Goal: Task Accomplishment & Management: Complete application form

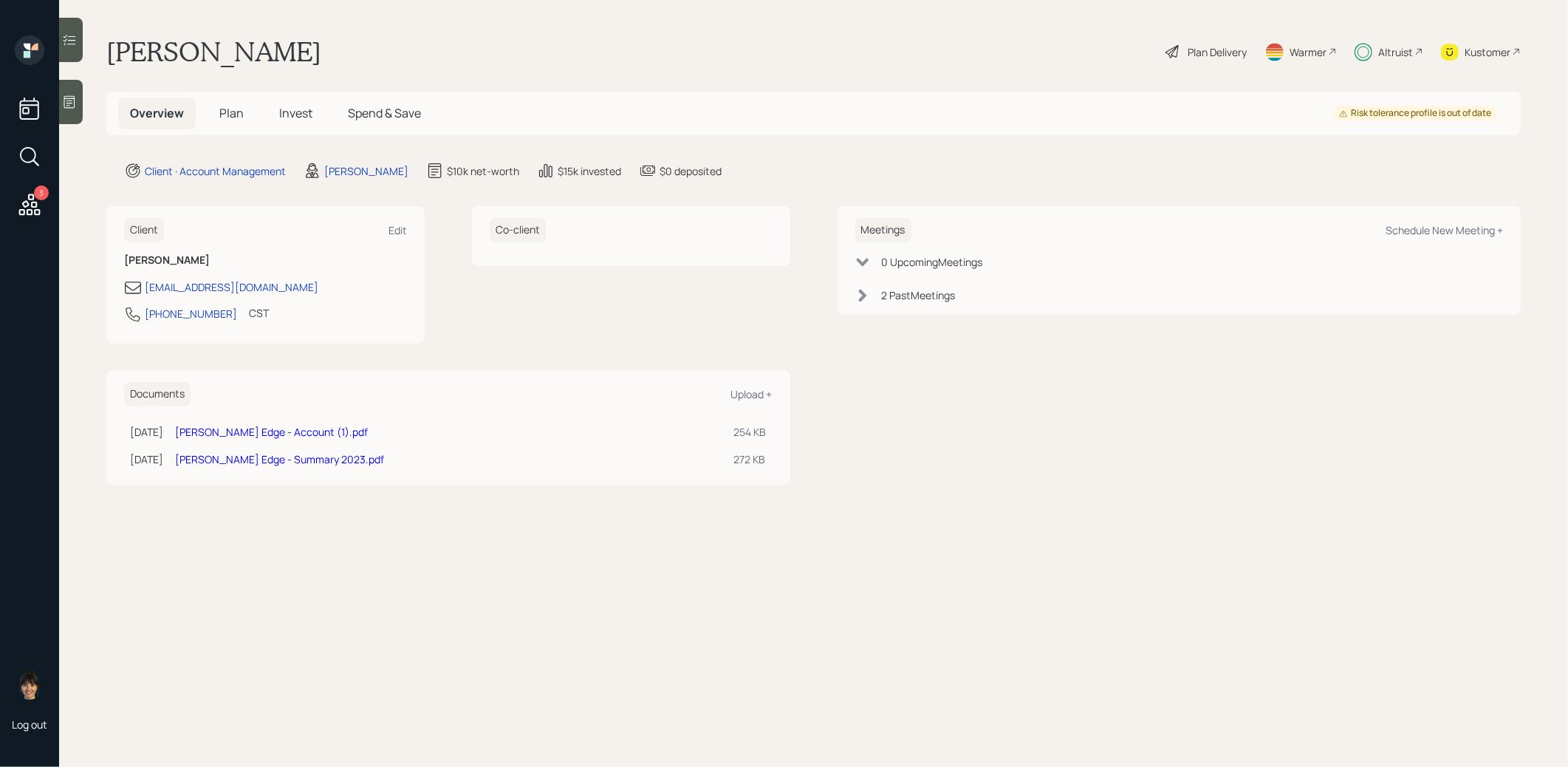
click at [233, 113] on span "Plan" at bounding box center [231, 112] width 24 height 16
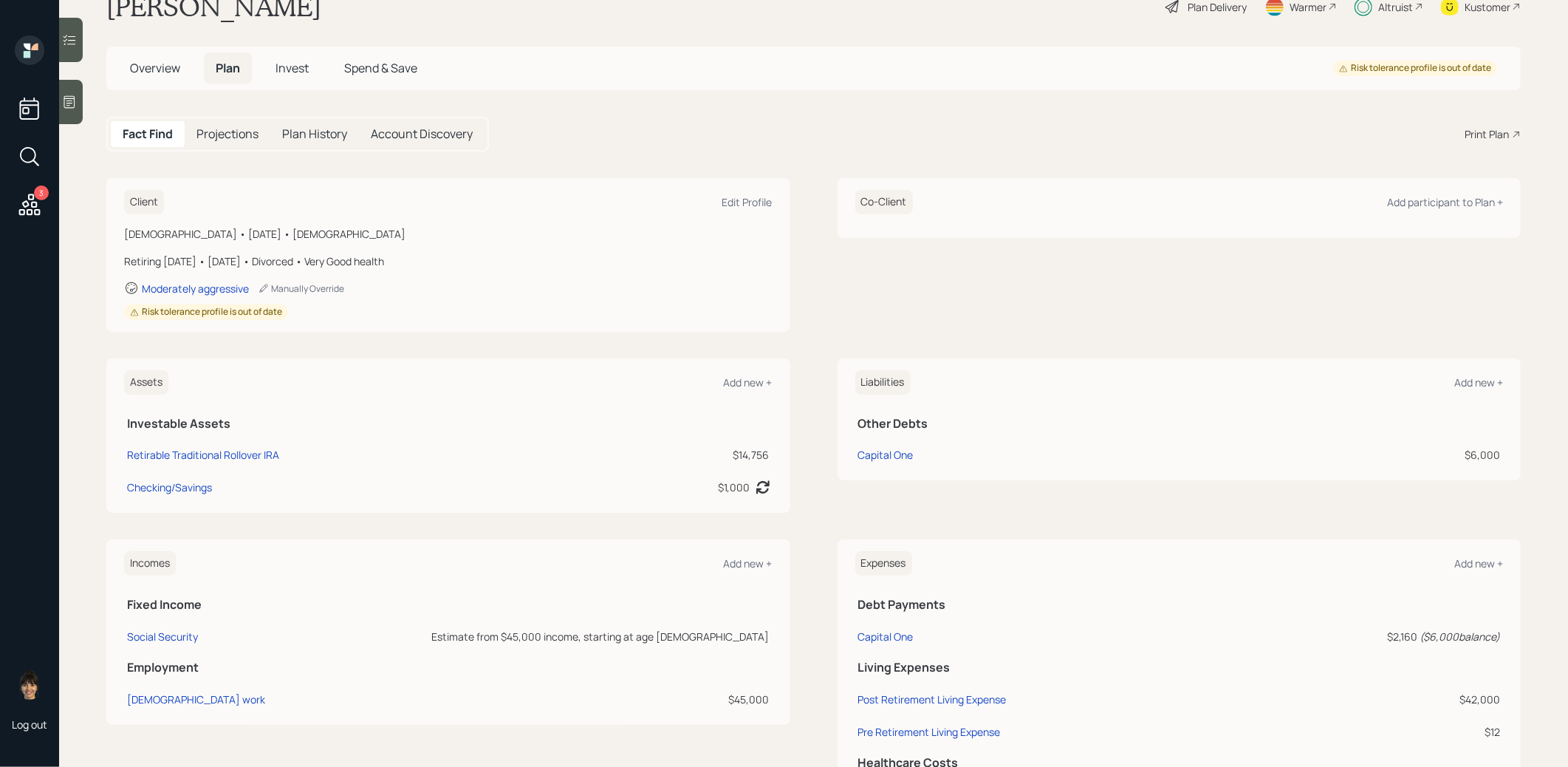
scroll to position [46, 0]
click at [897, 454] on div "Capital One" at bounding box center [886, 453] width 56 height 15
select select "credit_card"
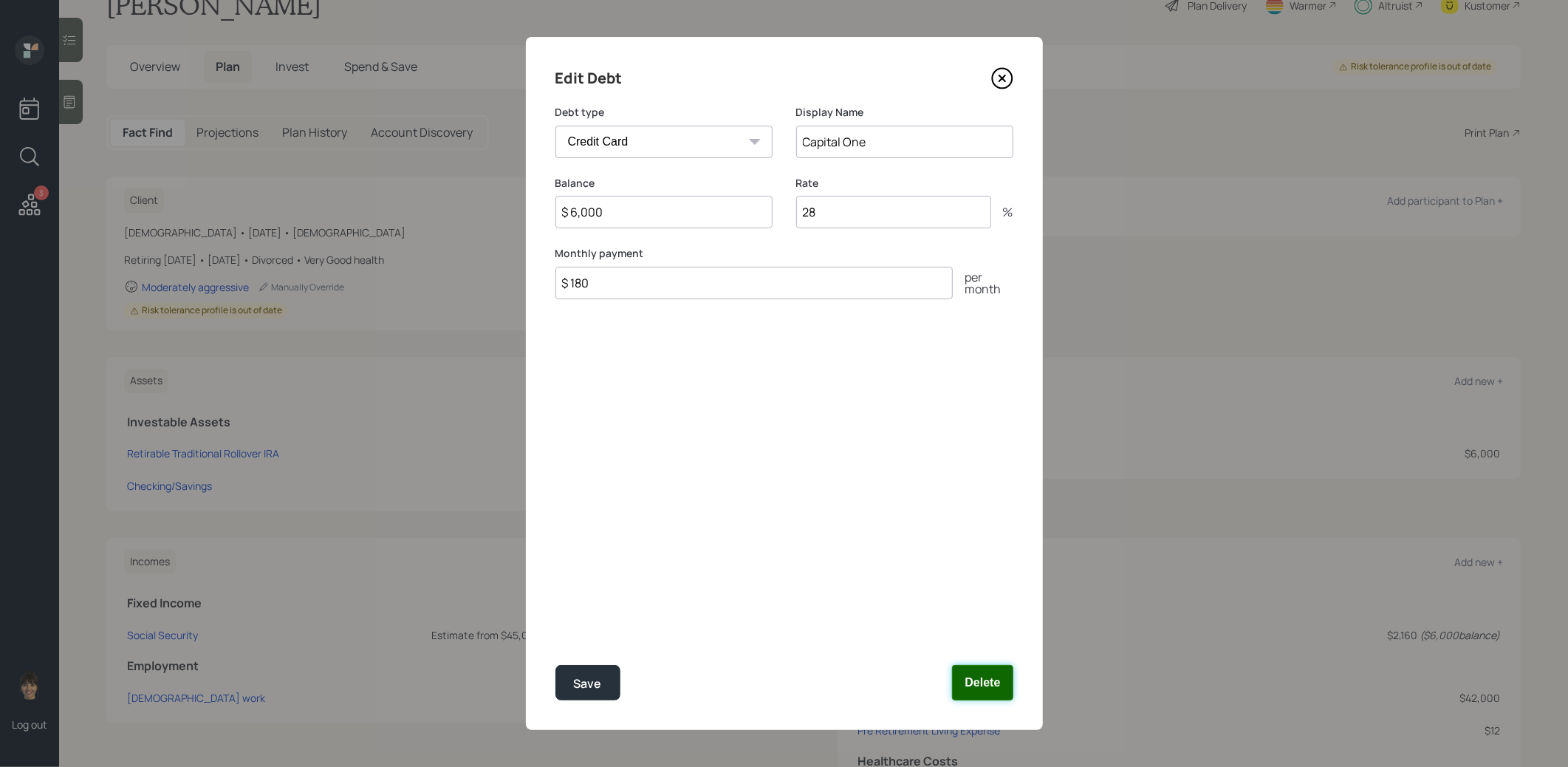
click at [989, 681] on button "Delete" at bounding box center [982, 682] width 61 height 35
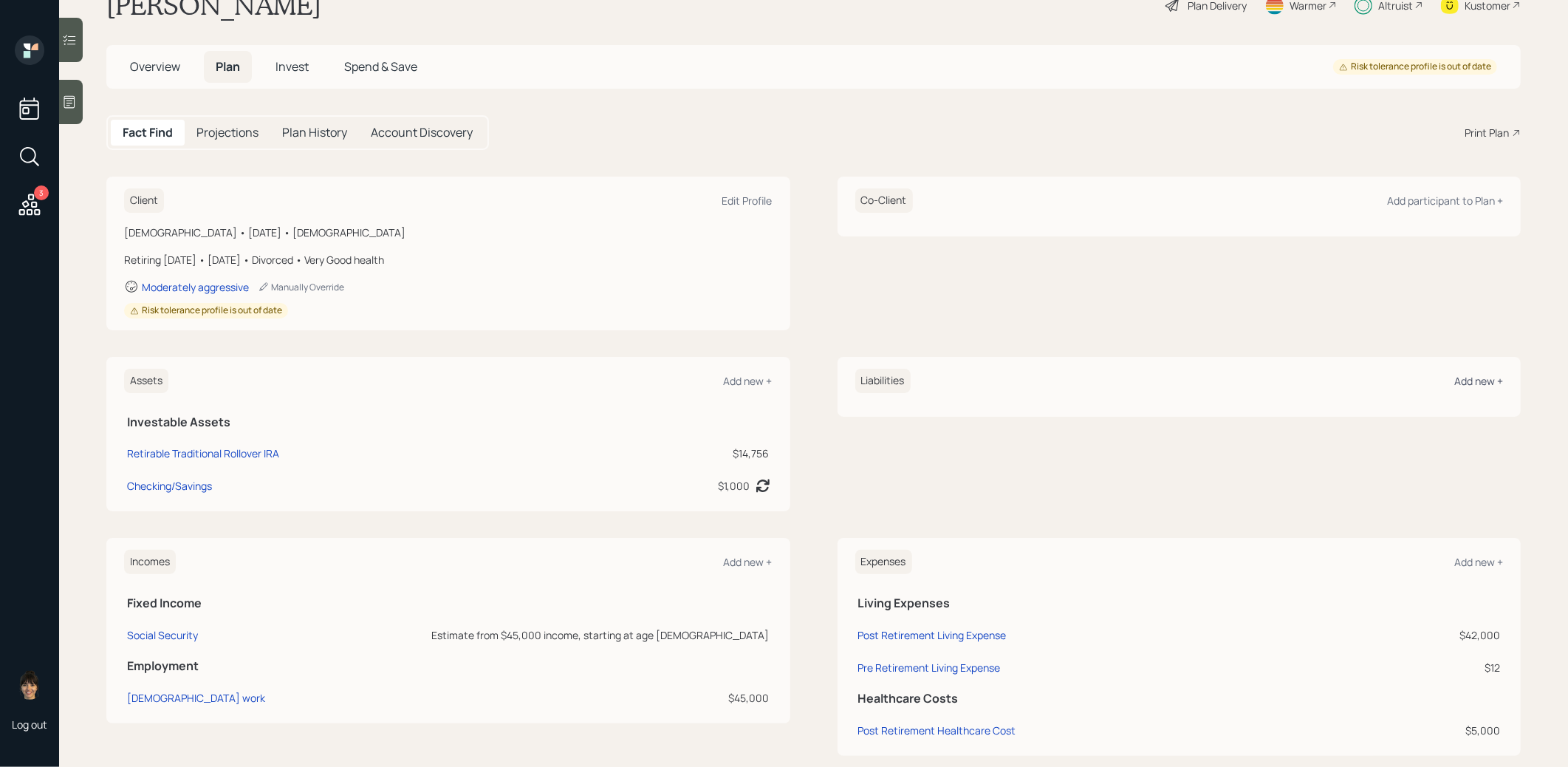
click at [1463, 382] on div "Add new +" at bounding box center [1479, 381] width 49 height 14
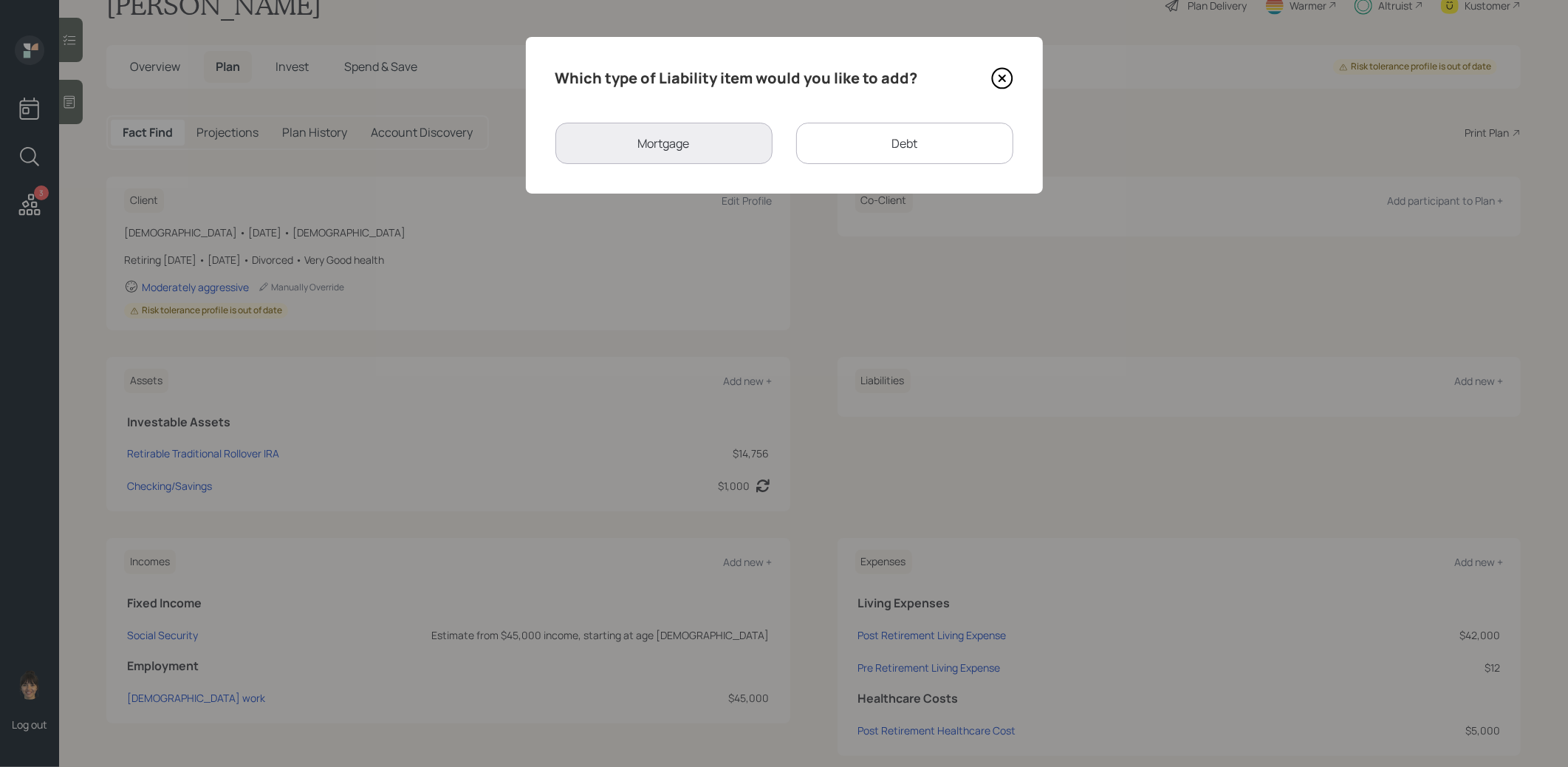
click at [841, 146] on div "Debt" at bounding box center [904, 143] width 217 height 41
select select "credit_card"
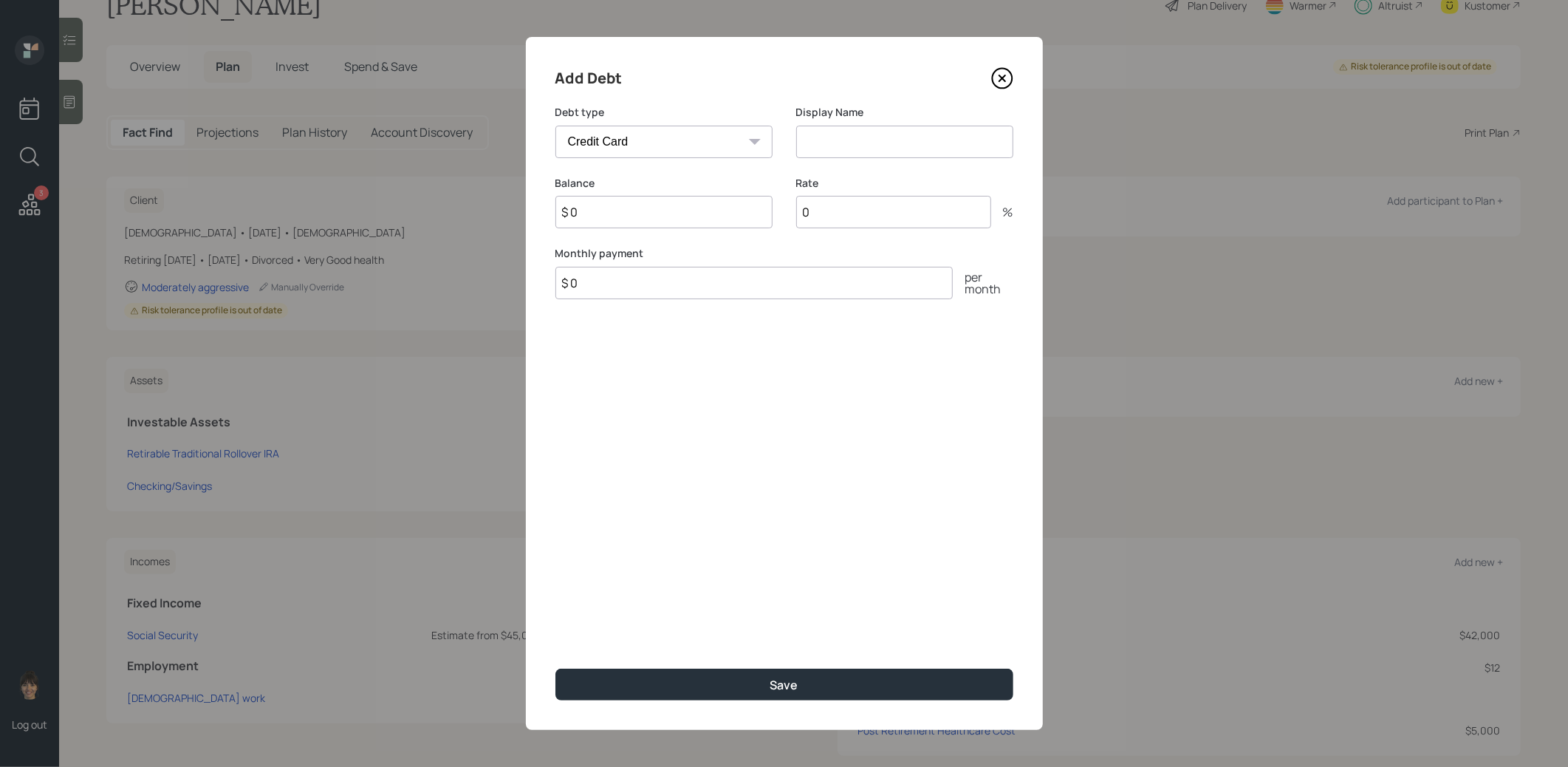
click at [851, 147] on input at bounding box center [904, 142] width 217 height 33
type input "Synchrony"
click at [742, 213] on input "$ 0" at bounding box center [663, 212] width 217 height 33
type input "$ 3,505"
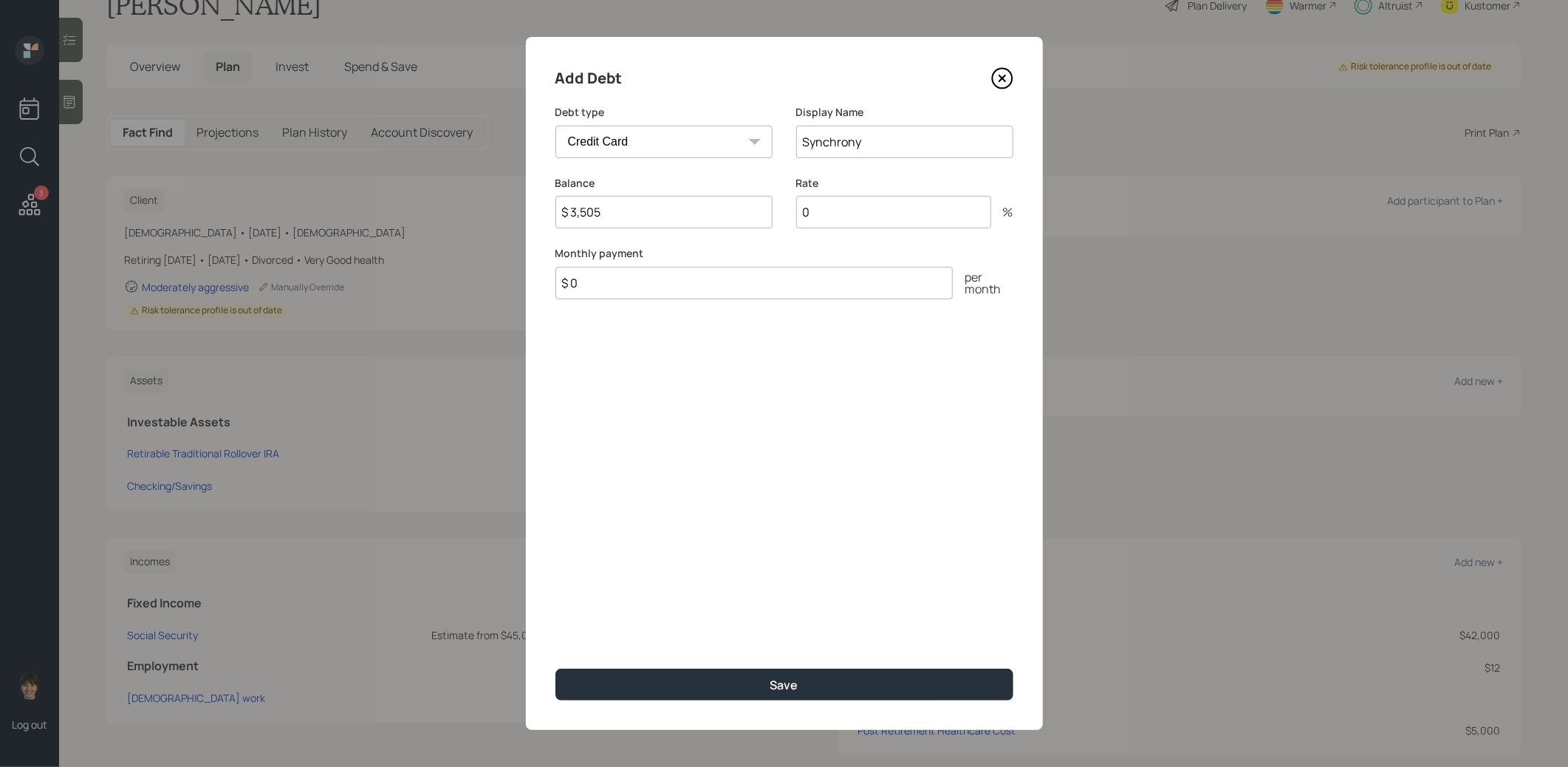
click at [885, 148] on input "Synchrony" at bounding box center [904, 142] width 217 height 33
type input "Synchrony /"
click at [673, 217] on input "$ 3,505" at bounding box center [663, 212] width 217 height 33
type input "$ 2,547"
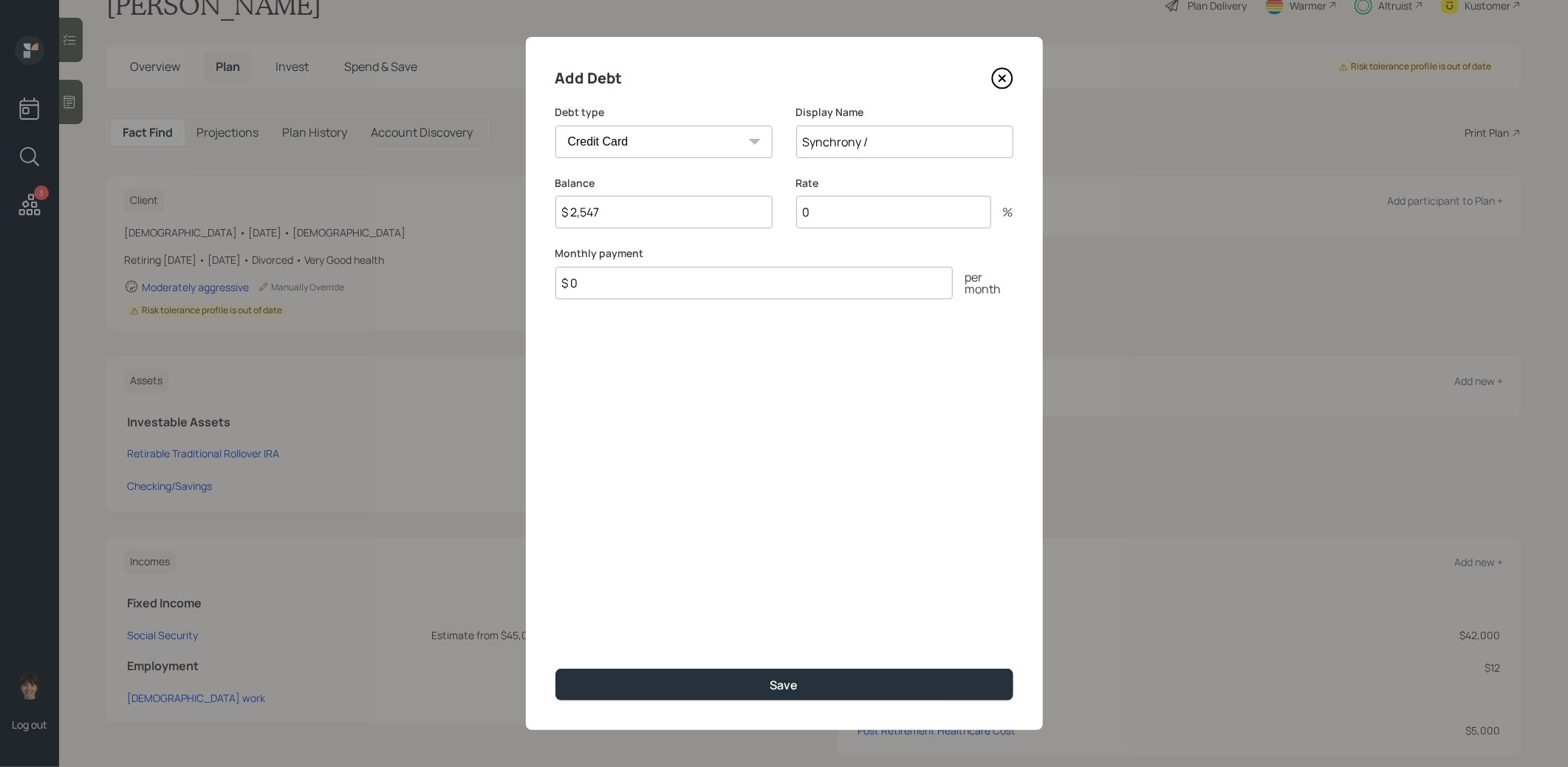
click at [903, 142] on input "Synchrony /" at bounding box center [904, 142] width 217 height 33
type input "Synchrony"
click at [821, 214] on input "0" at bounding box center [894, 212] width 195 height 33
click at [719, 690] on button "Save" at bounding box center [784, 684] width 458 height 32
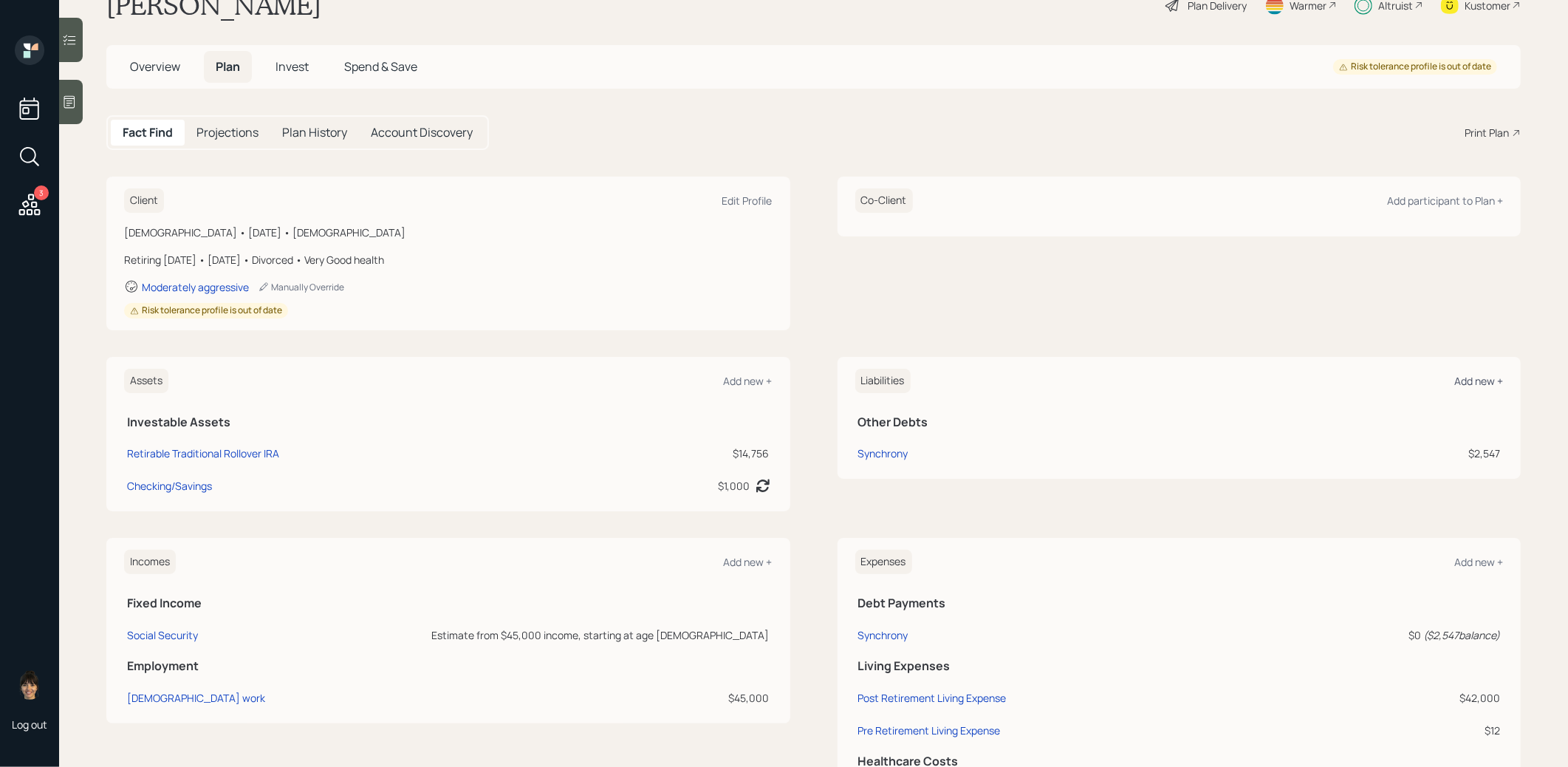
click at [1486, 375] on div "Add new +" at bounding box center [1479, 381] width 49 height 14
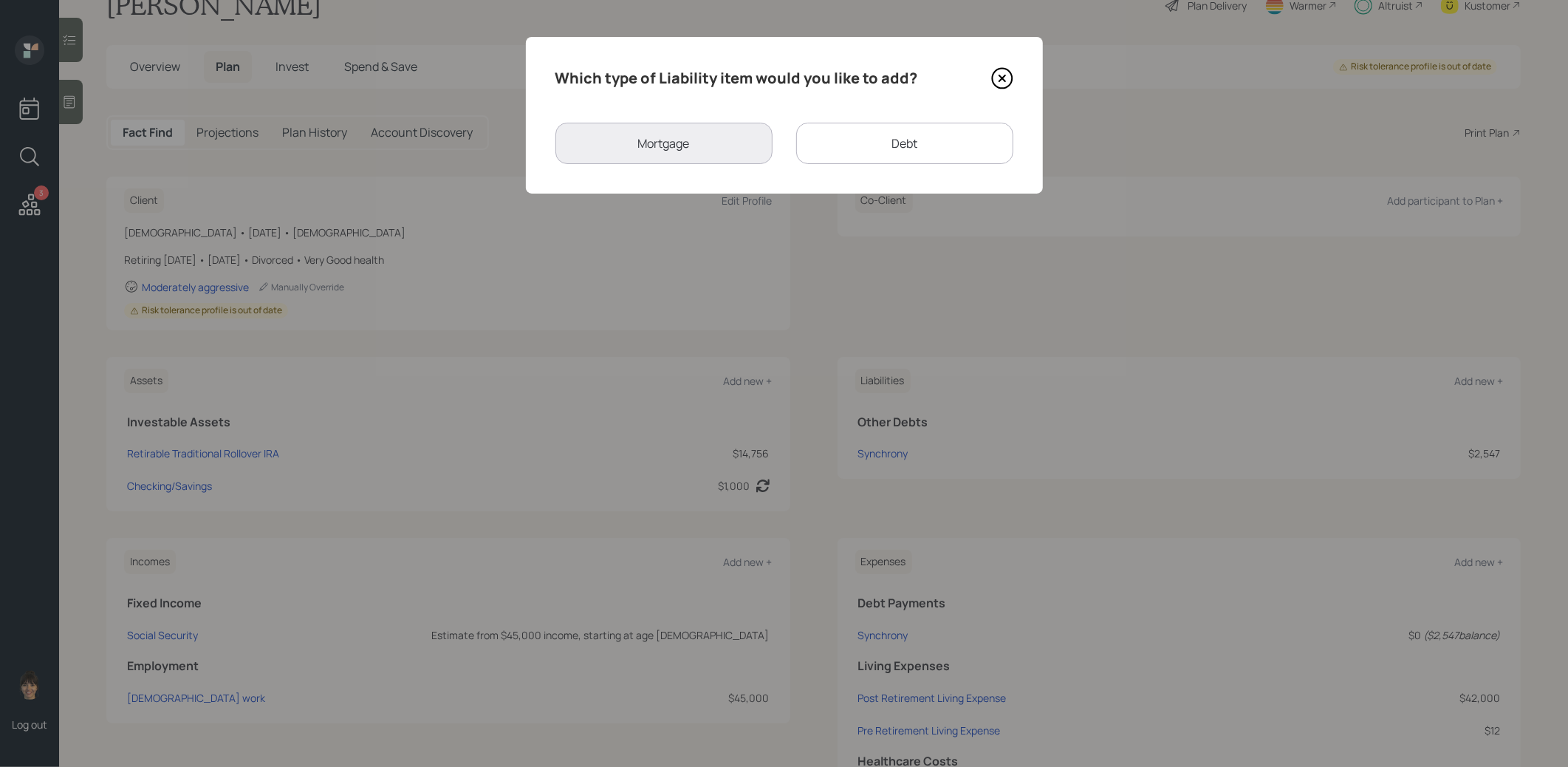
click at [865, 153] on div "Debt" at bounding box center [904, 143] width 217 height 41
select select "credit_card"
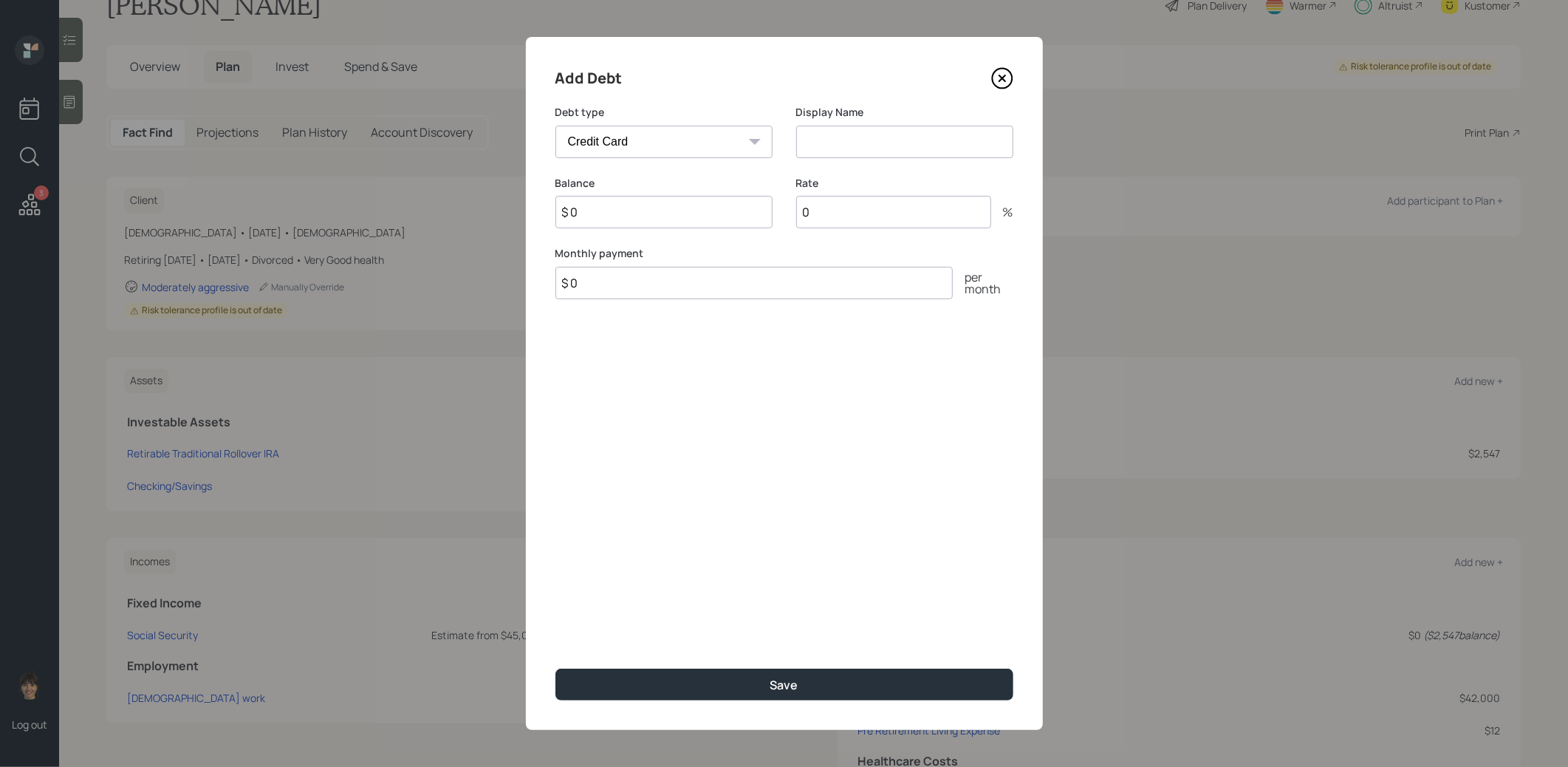
click at [801, 144] on input at bounding box center [904, 142] width 217 height 33
type input "Loan"
click at [677, 218] on input "$ 0" at bounding box center [663, 212] width 217 height 33
type input "$ 3,500"
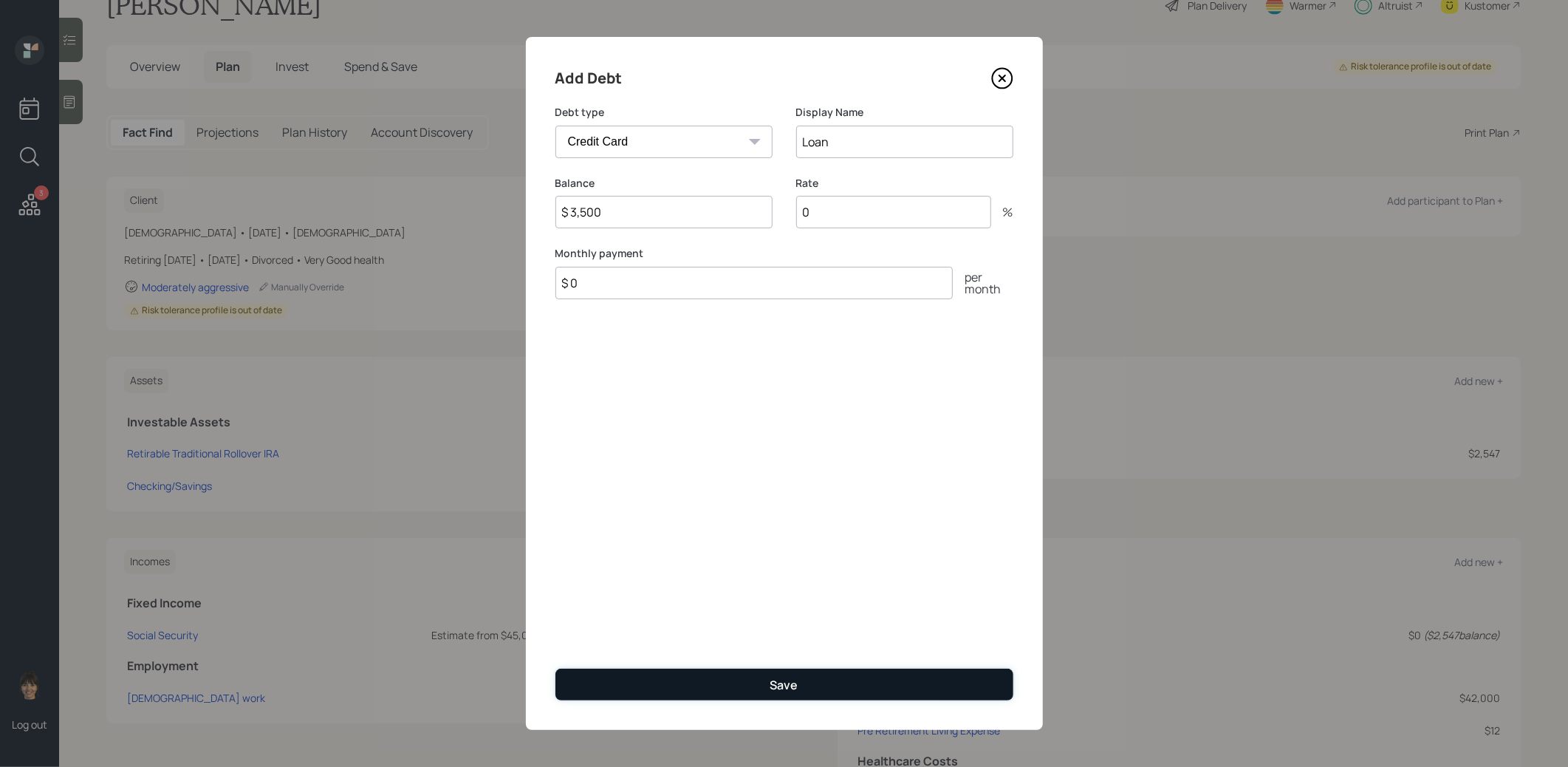
click at [731, 685] on button "Save" at bounding box center [784, 684] width 458 height 32
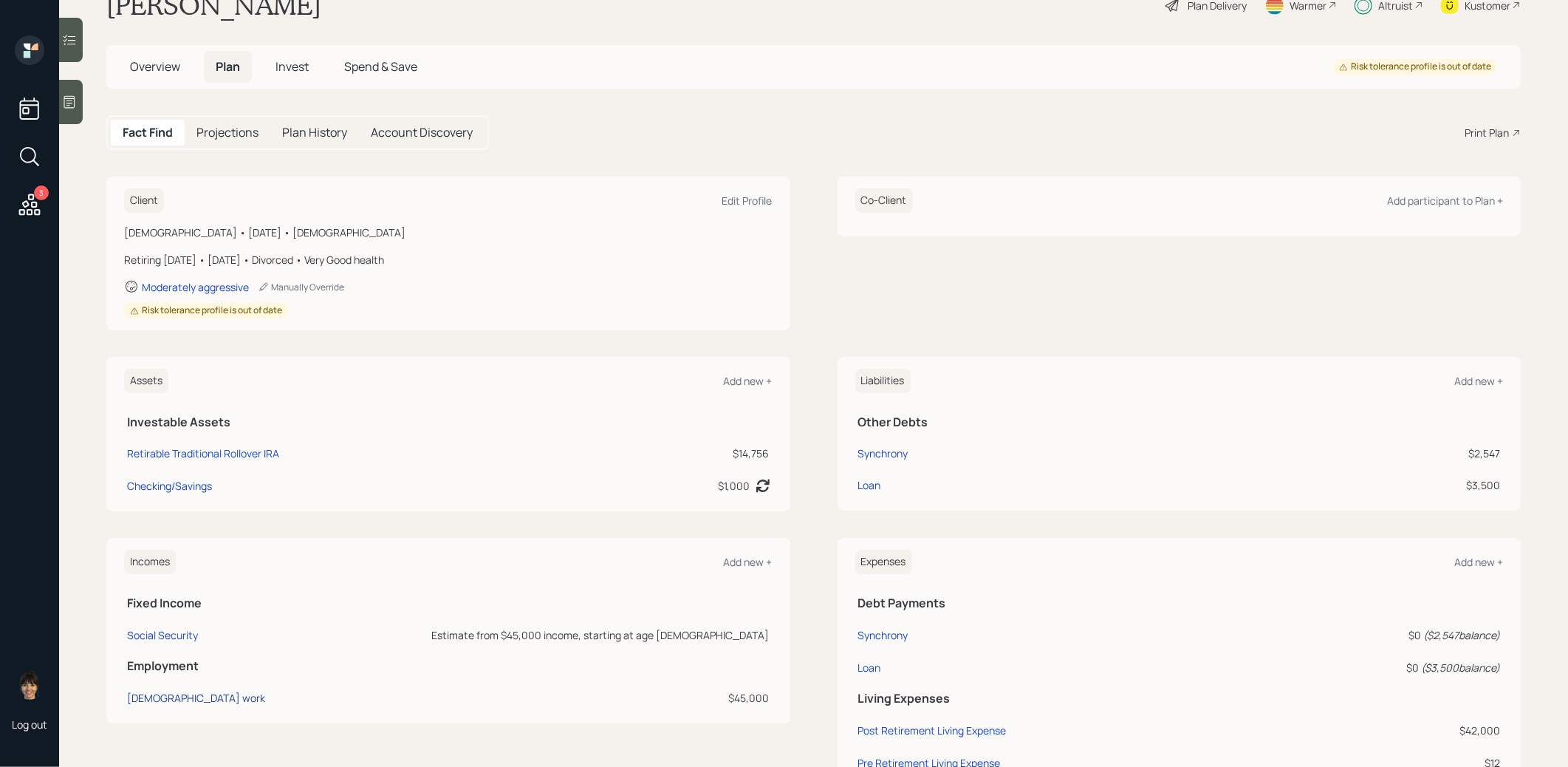
click at [169, 698] on div "Full-time work" at bounding box center [195, 698] width 138 height 14
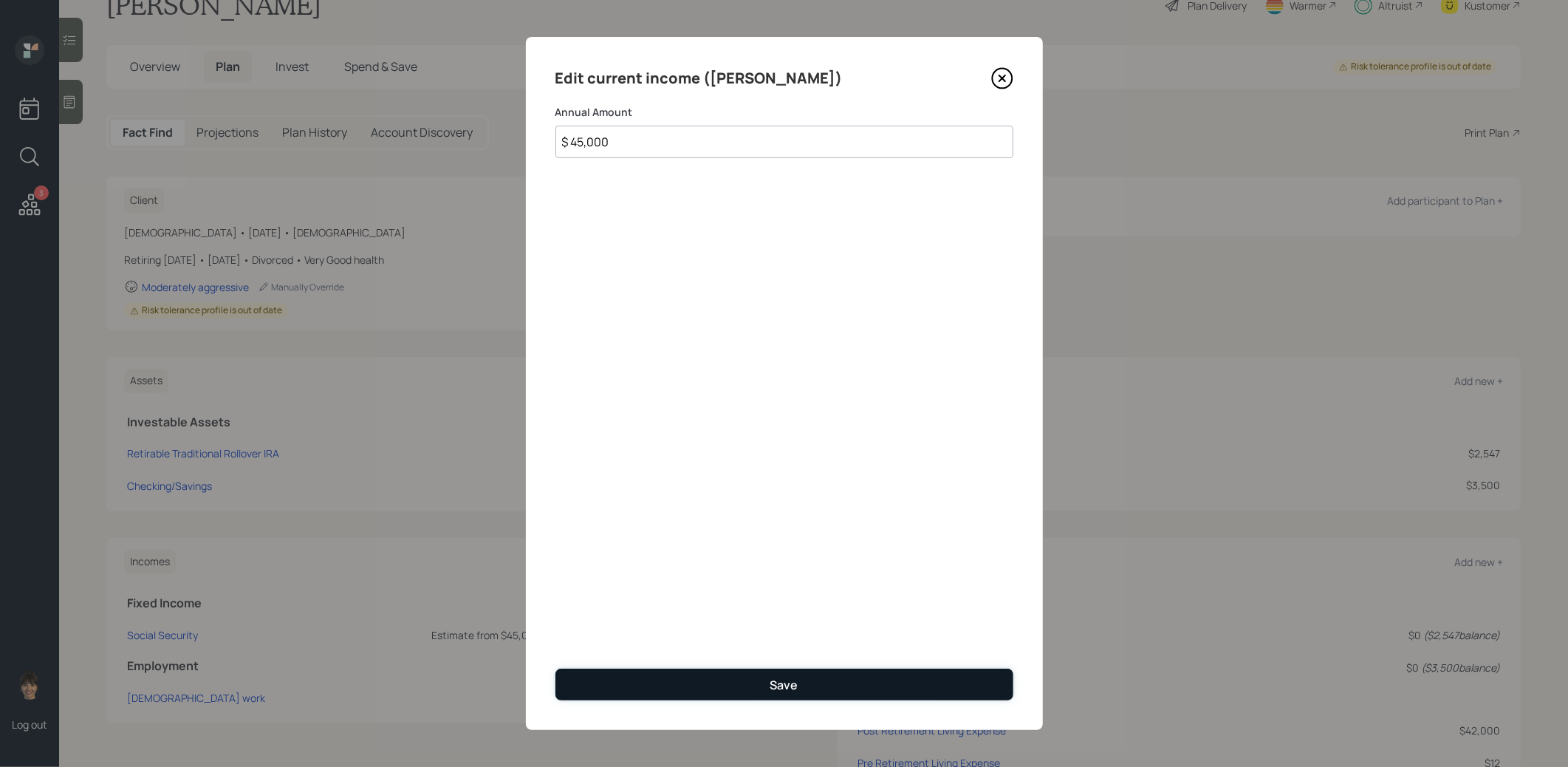
click at [775, 682] on div "Save" at bounding box center [784, 685] width 28 height 16
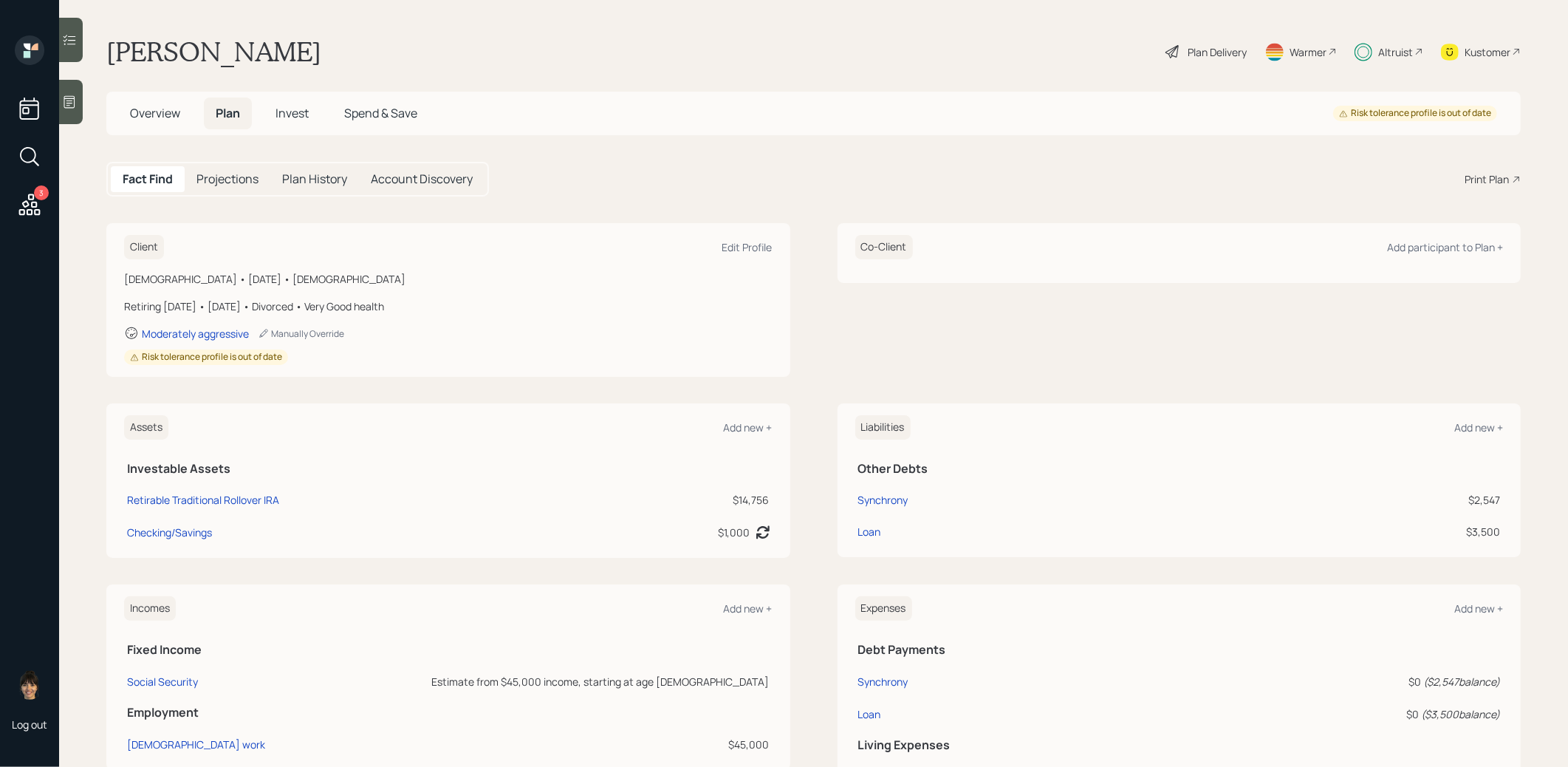
click at [1200, 45] on div "Plan Delivery" at bounding box center [1217, 52] width 59 height 15
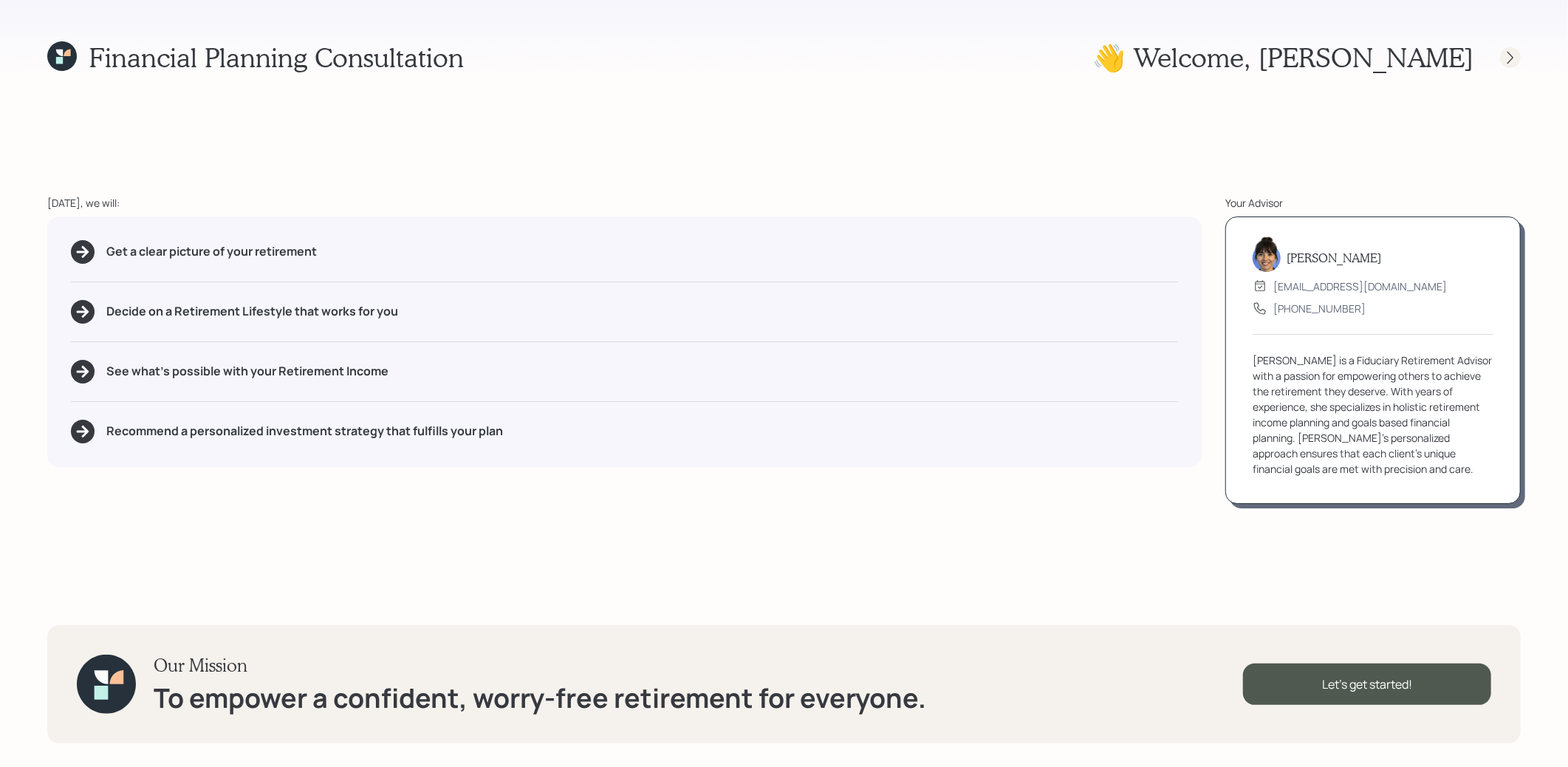
click at [1517, 56] on icon at bounding box center [1511, 57] width 15 height 15
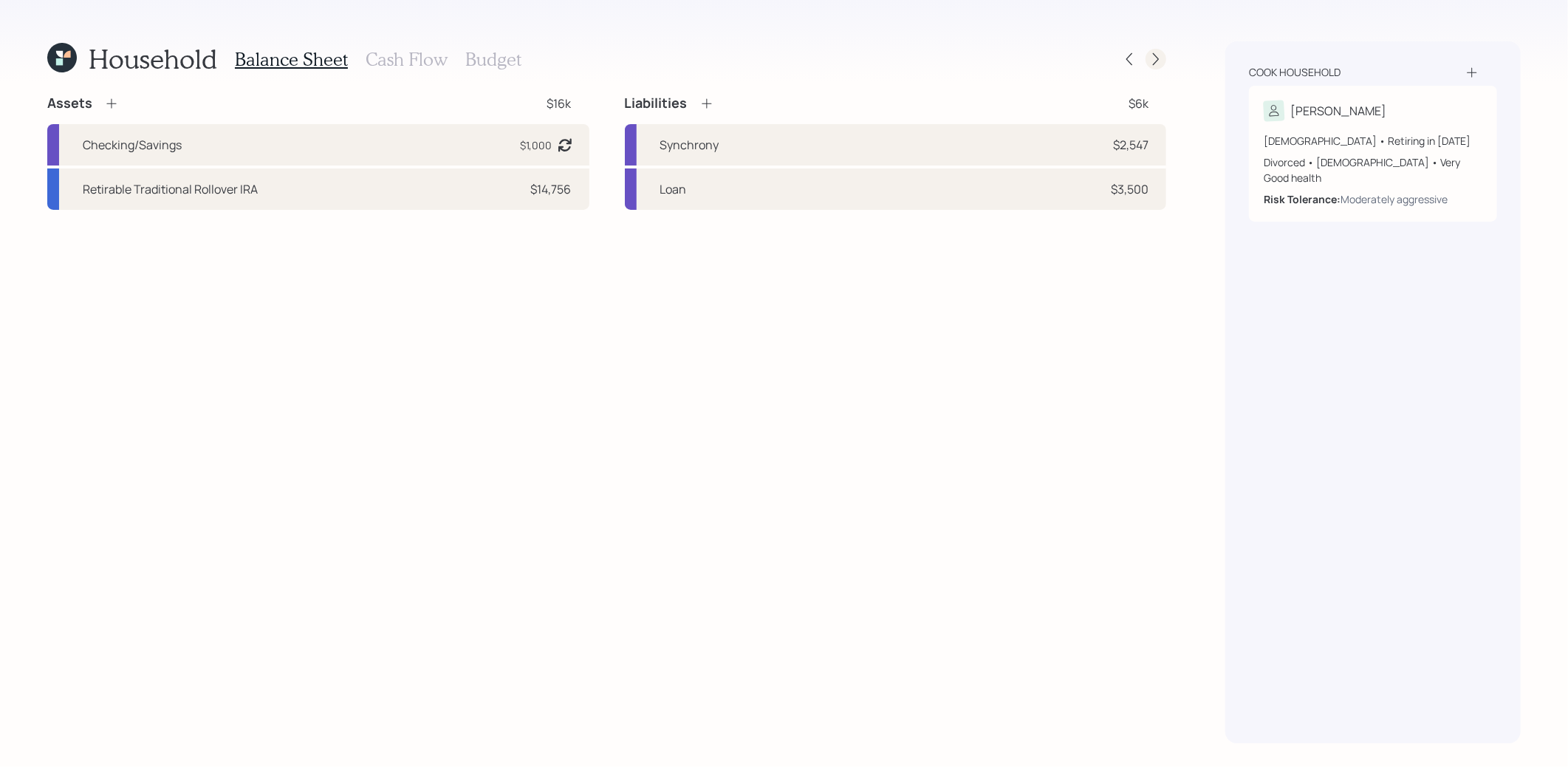
click at [1158, 57] on icon at bounding box center [1156, 58] width 15 height 15
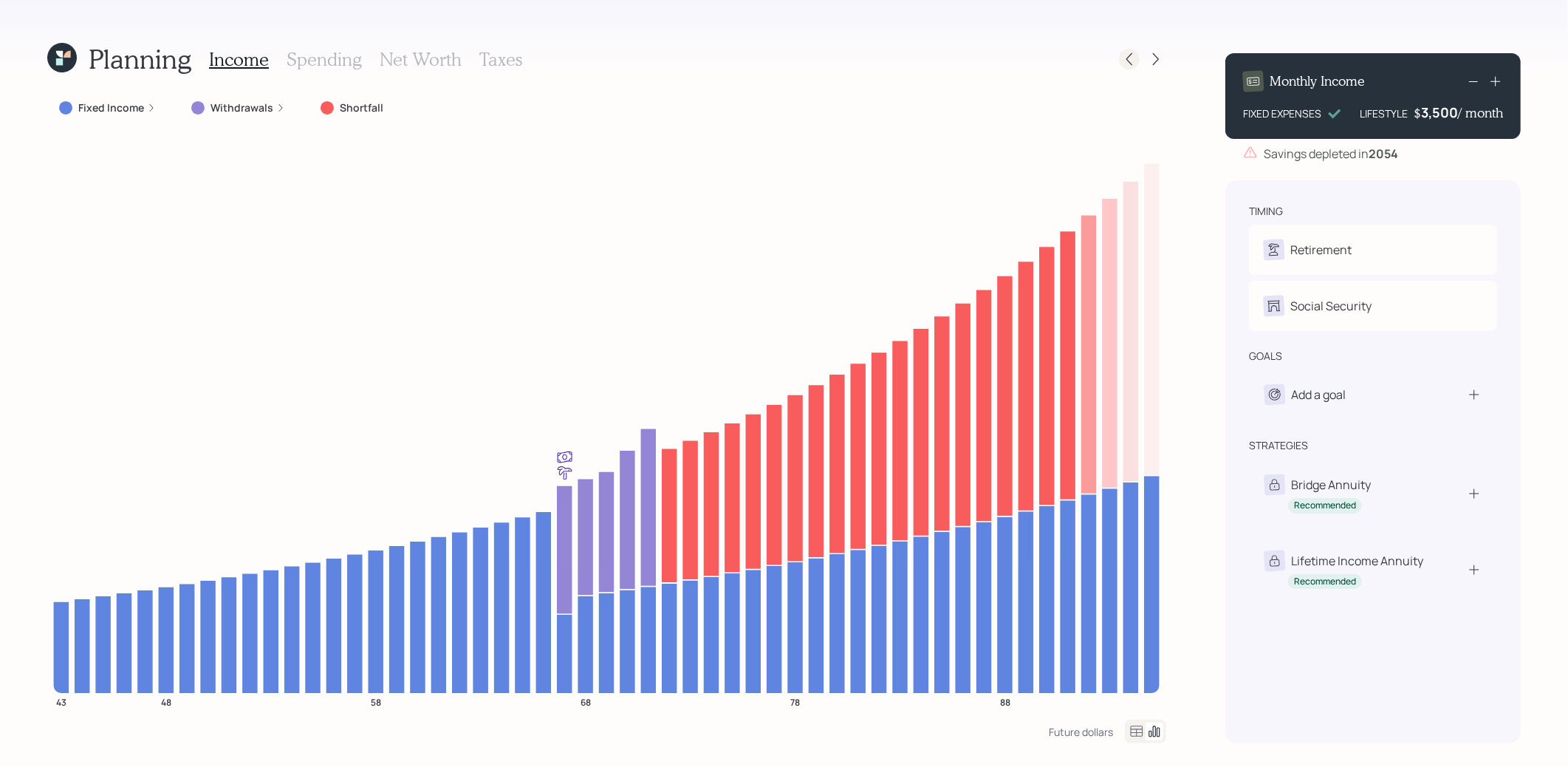
click at [1130, 57] on icon at bounding box center [1129, 58] width 15 height 15
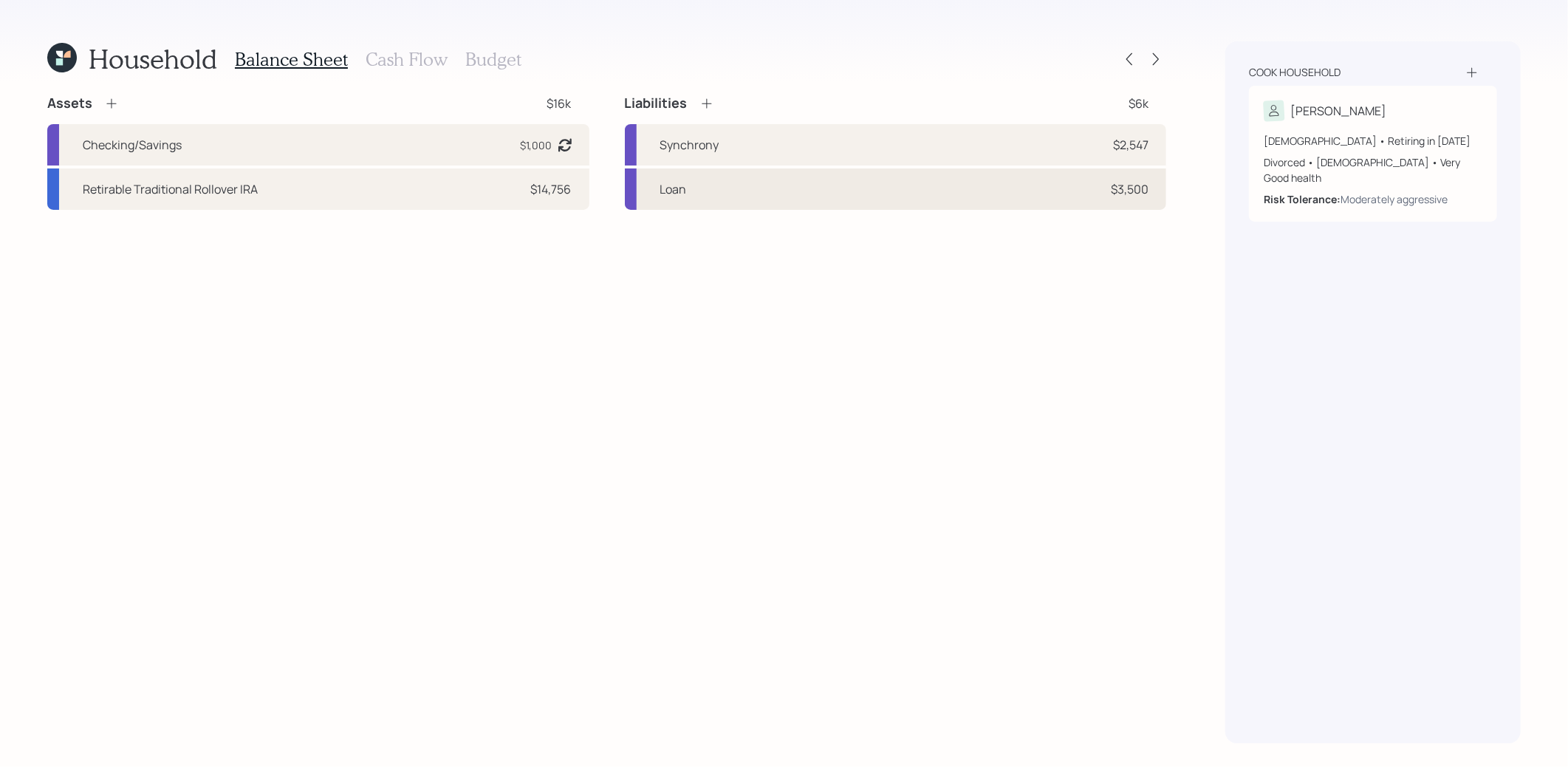
click at [754, 189] on div "Loan $3,500" at bounding box center [895, 189] width 542 height 41
select select "credit_card"
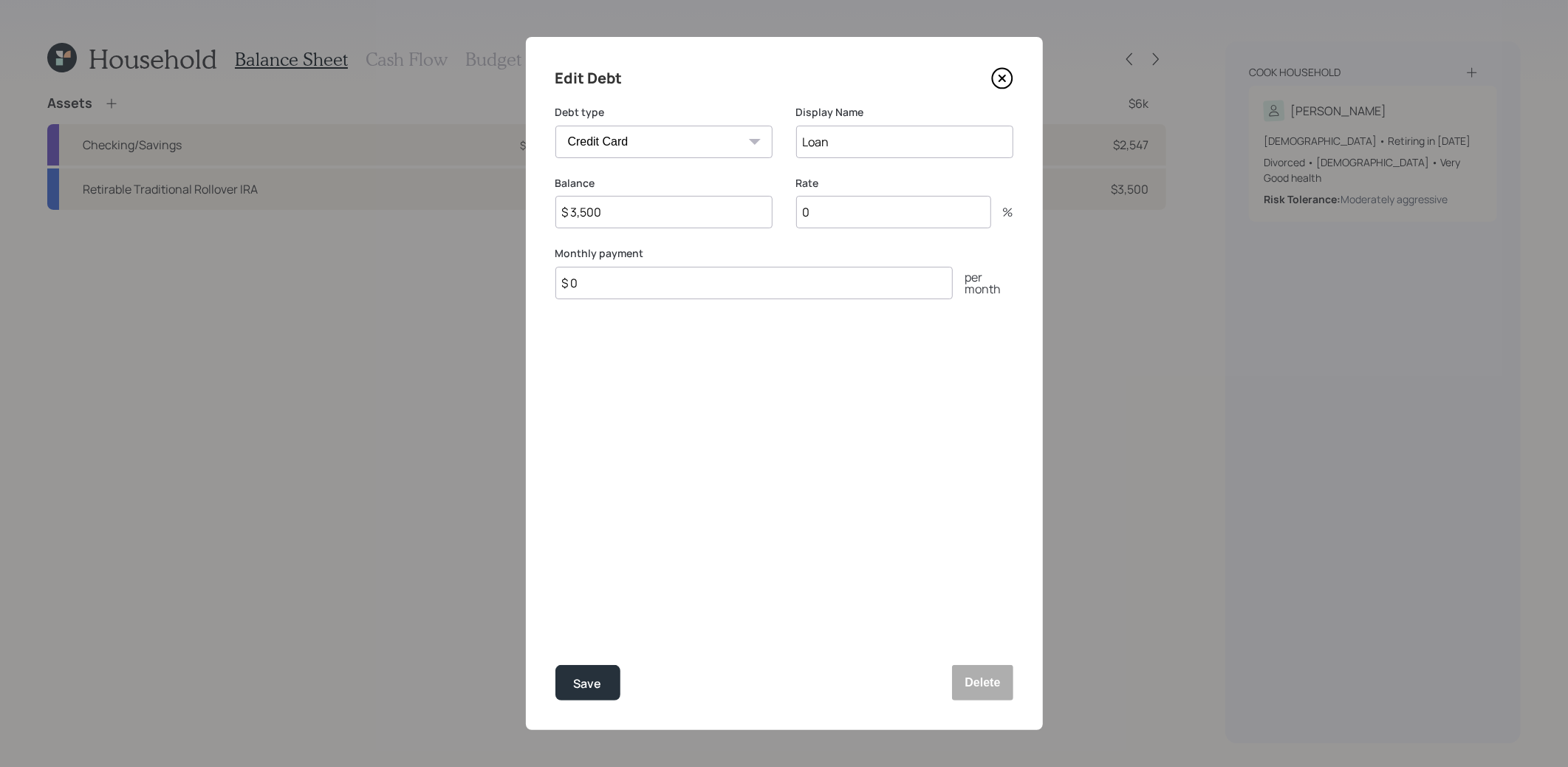
click at [1002, 74] on icon at bounding box center [1002, 78] width 22 height 22
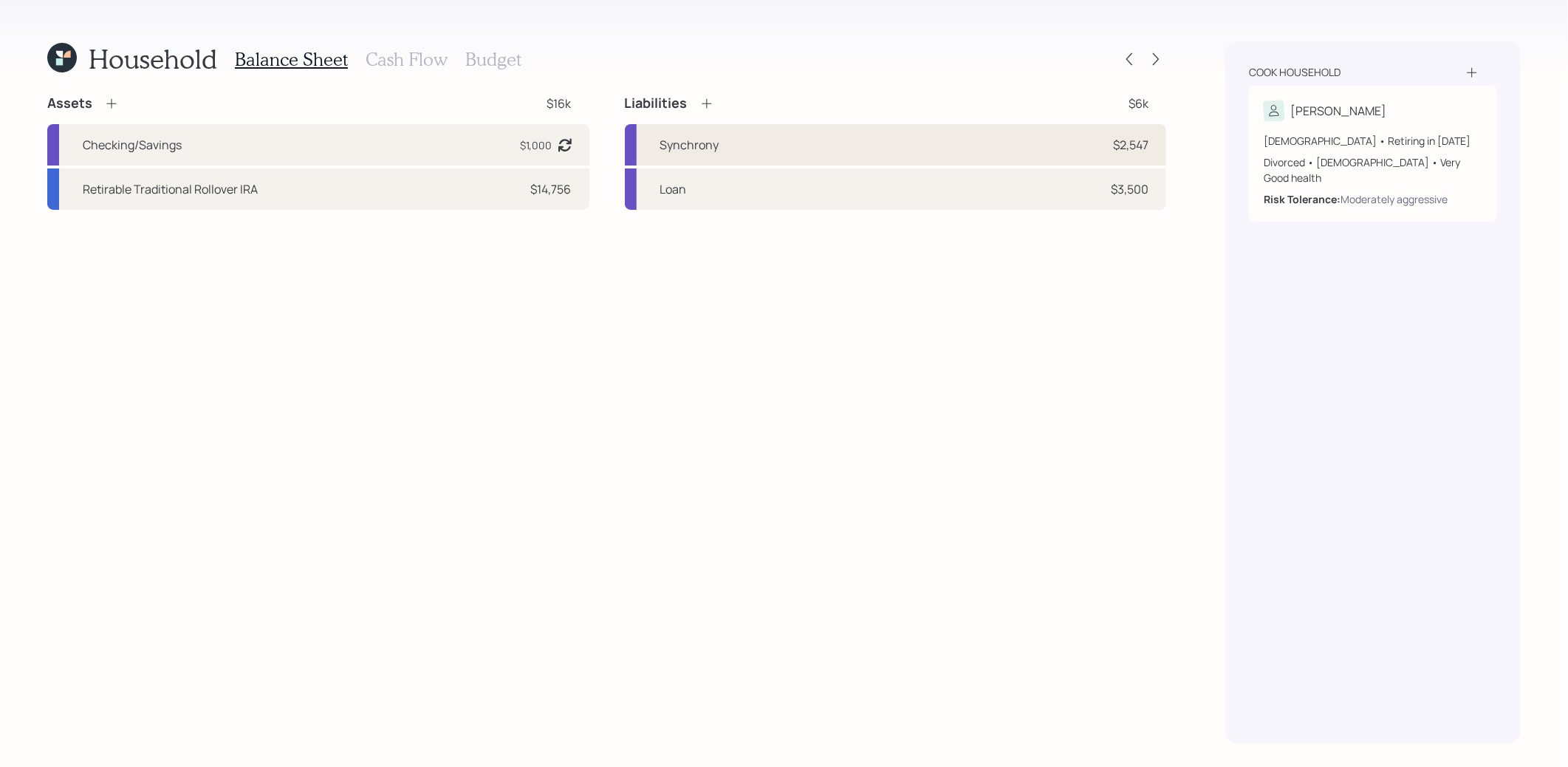
click at [895, 141] on div "Synchrony $2,547" at bounding box center [895, 145] width 542 height 41
select select "credit_card"
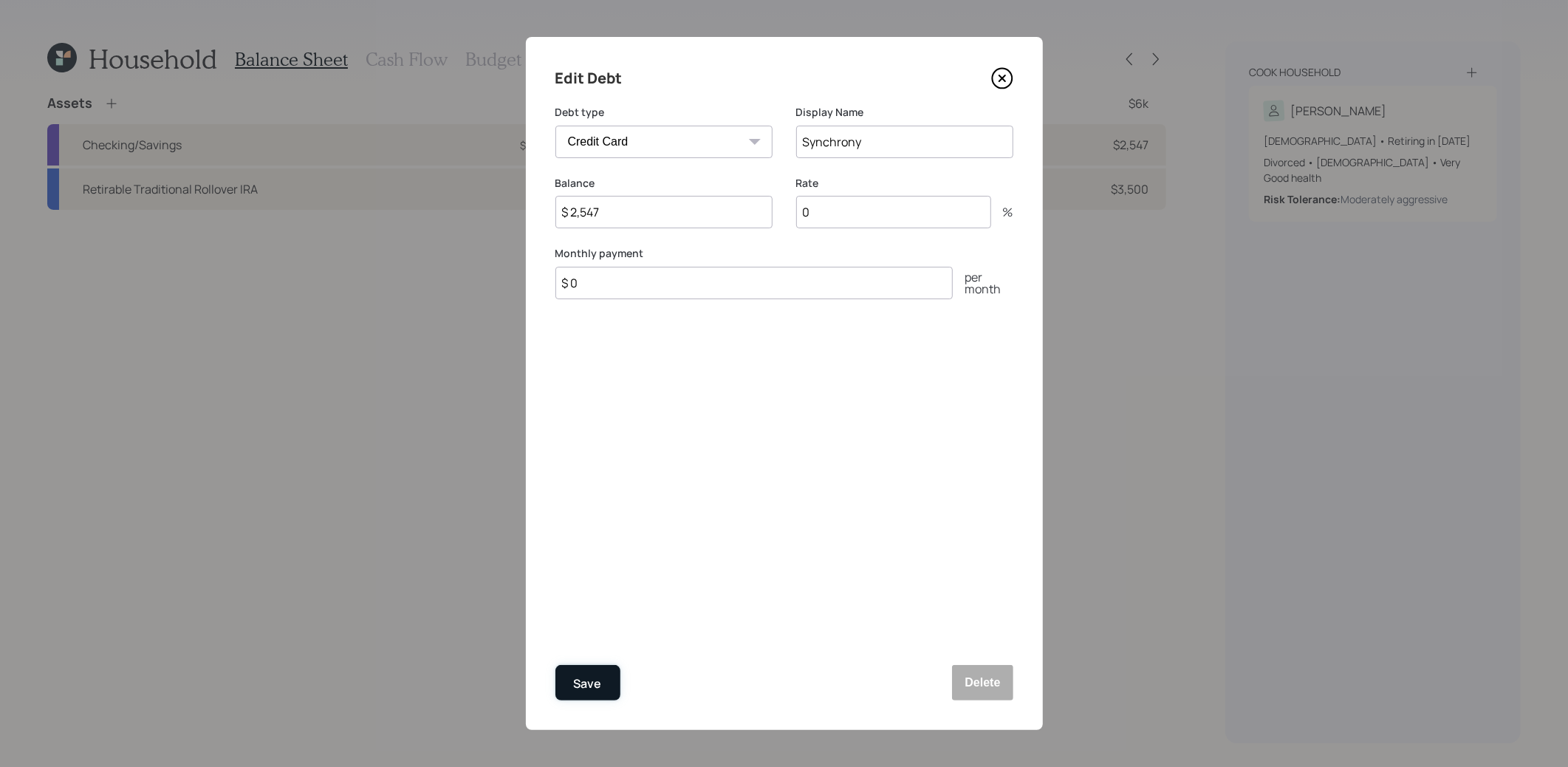
click at [591, 683] on div "Save" at bounding box center [588, 683] width 28 height 20
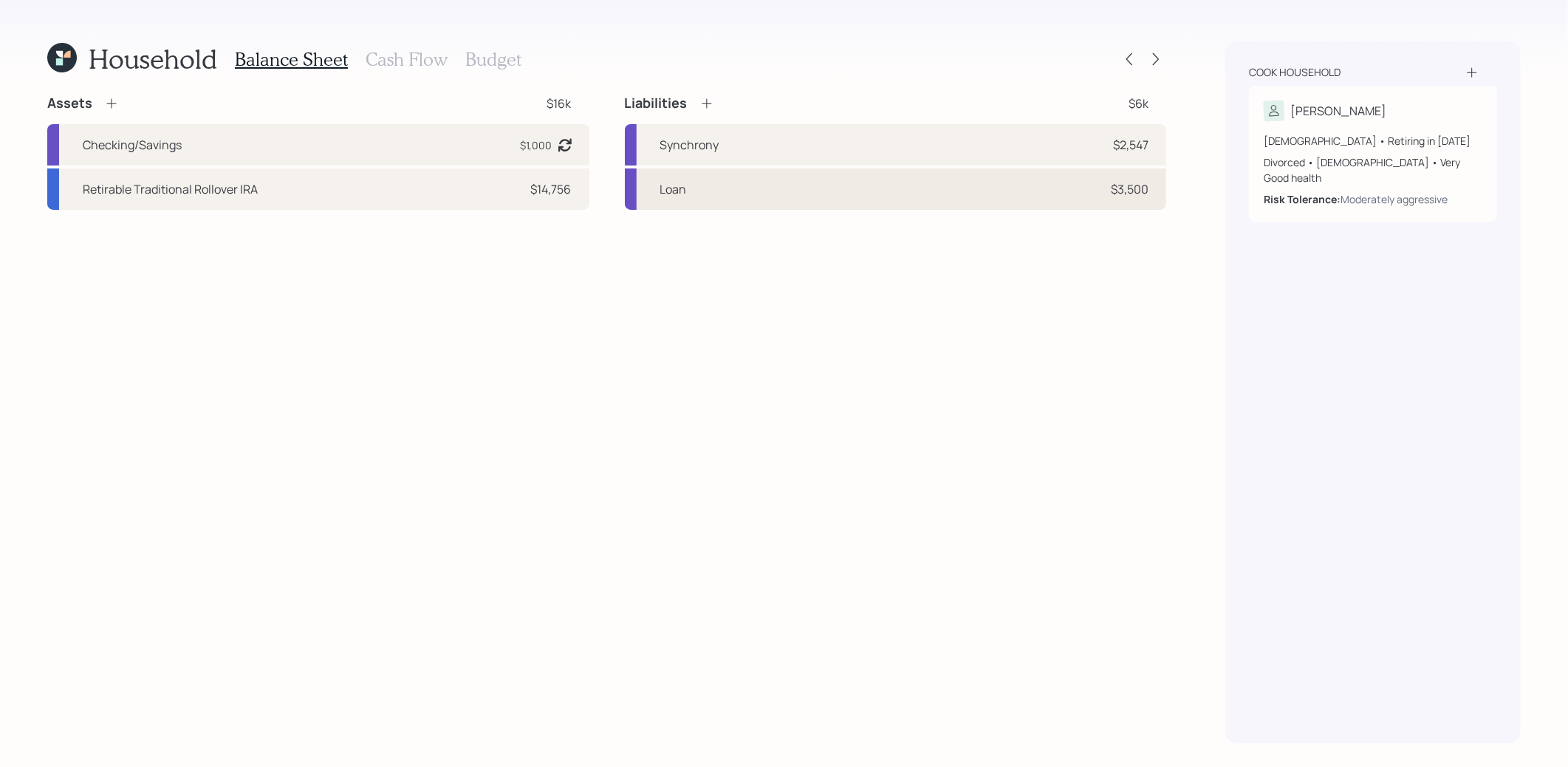
click at [740, 189] on div "Loan $3,500" at bounding box center [895, 189] width 542 height 41
select select "credit_card"
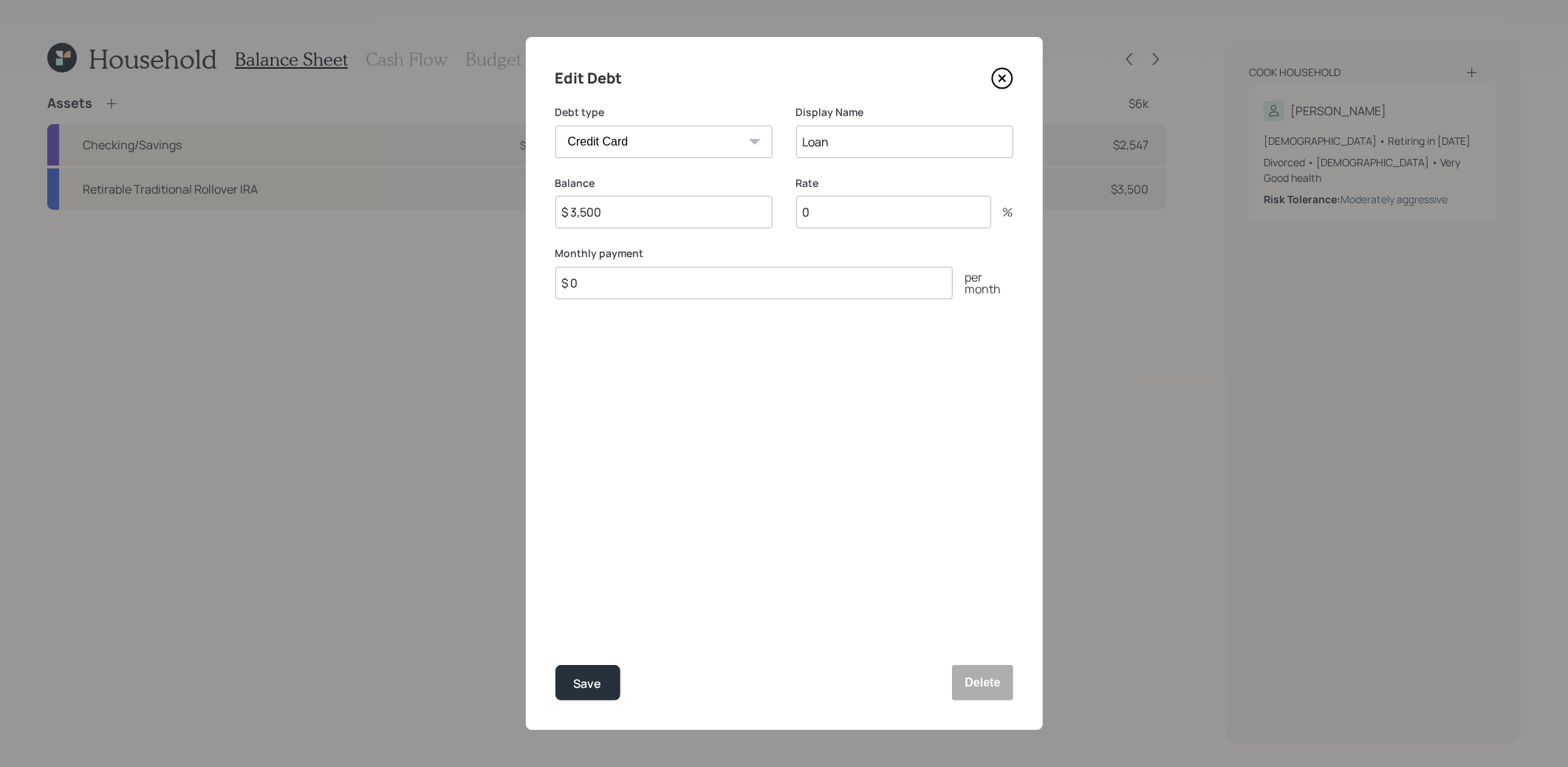
click at [801, 144] on input "Loan" at bounding box center [904, 142] width 217 height 33
type input "Tower Loan"
click at [587, 678] on div "Save" at bounding box center [588, 683] width 28 height 20
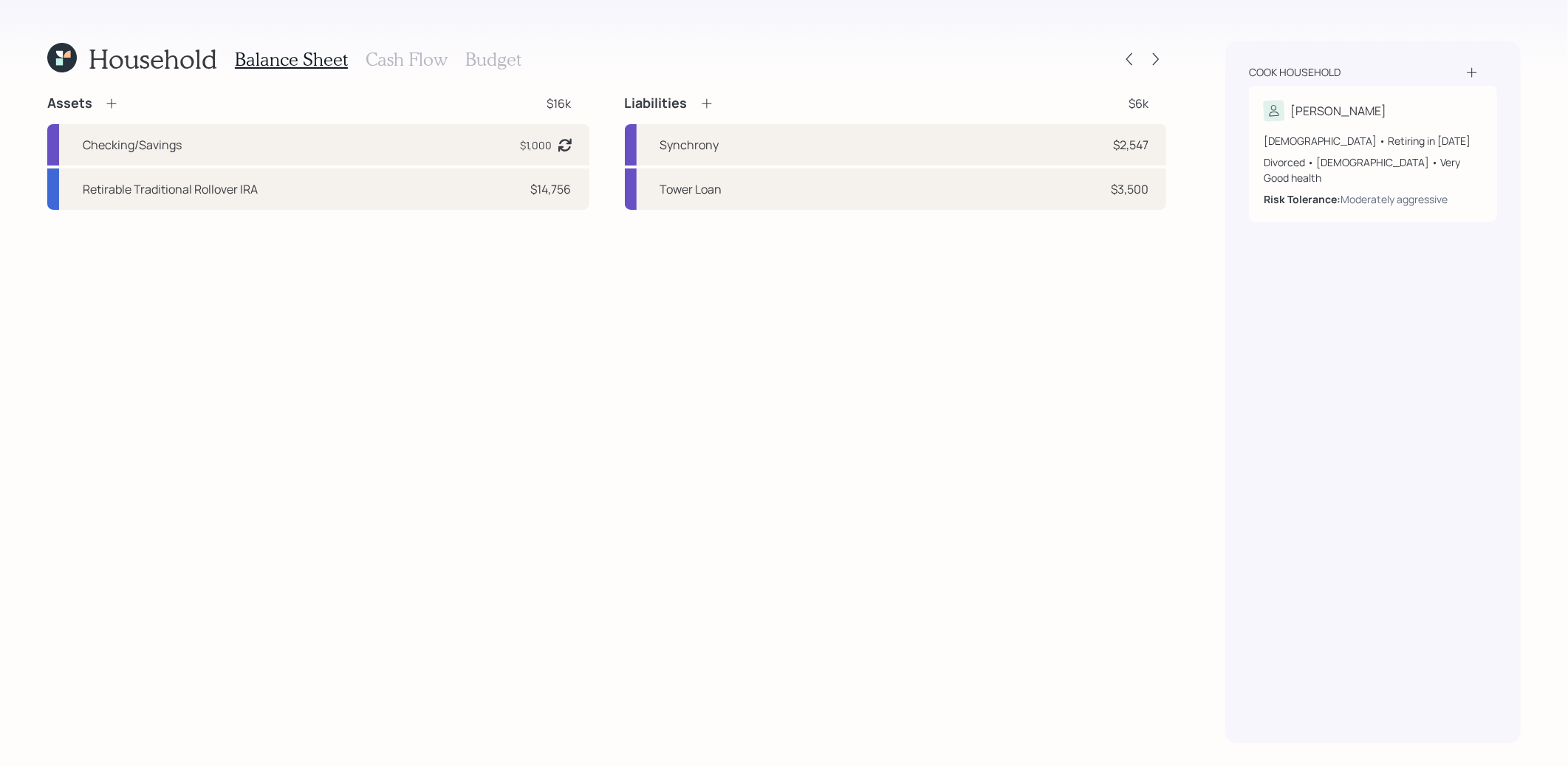
click at [706, 105] on icon at bounding box center [706, 104] width 9 height 9
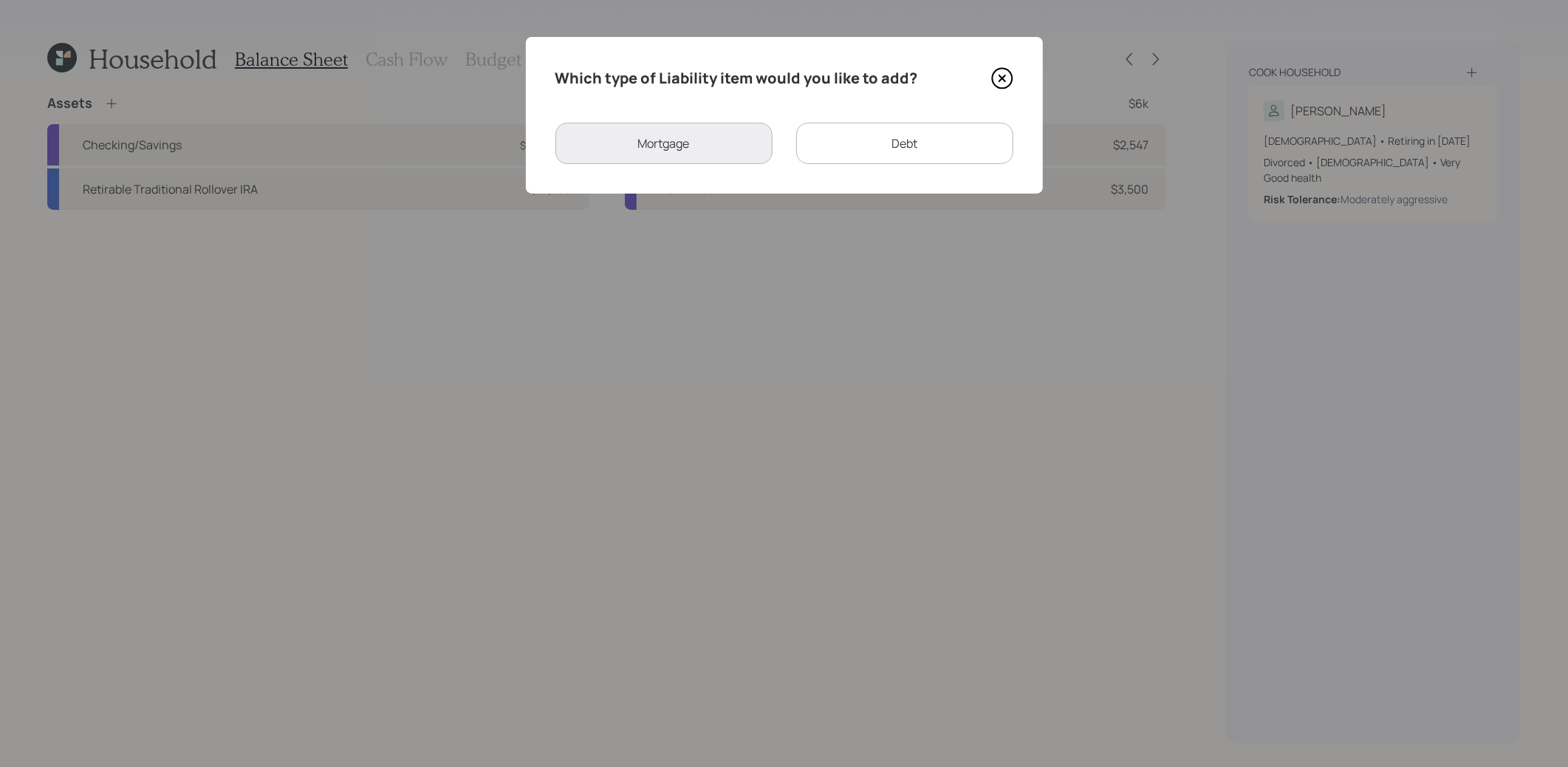
click at [852, 149] on div "Debt" at bounding box center [904, 143] width 217 height 41
select select "credit_card"
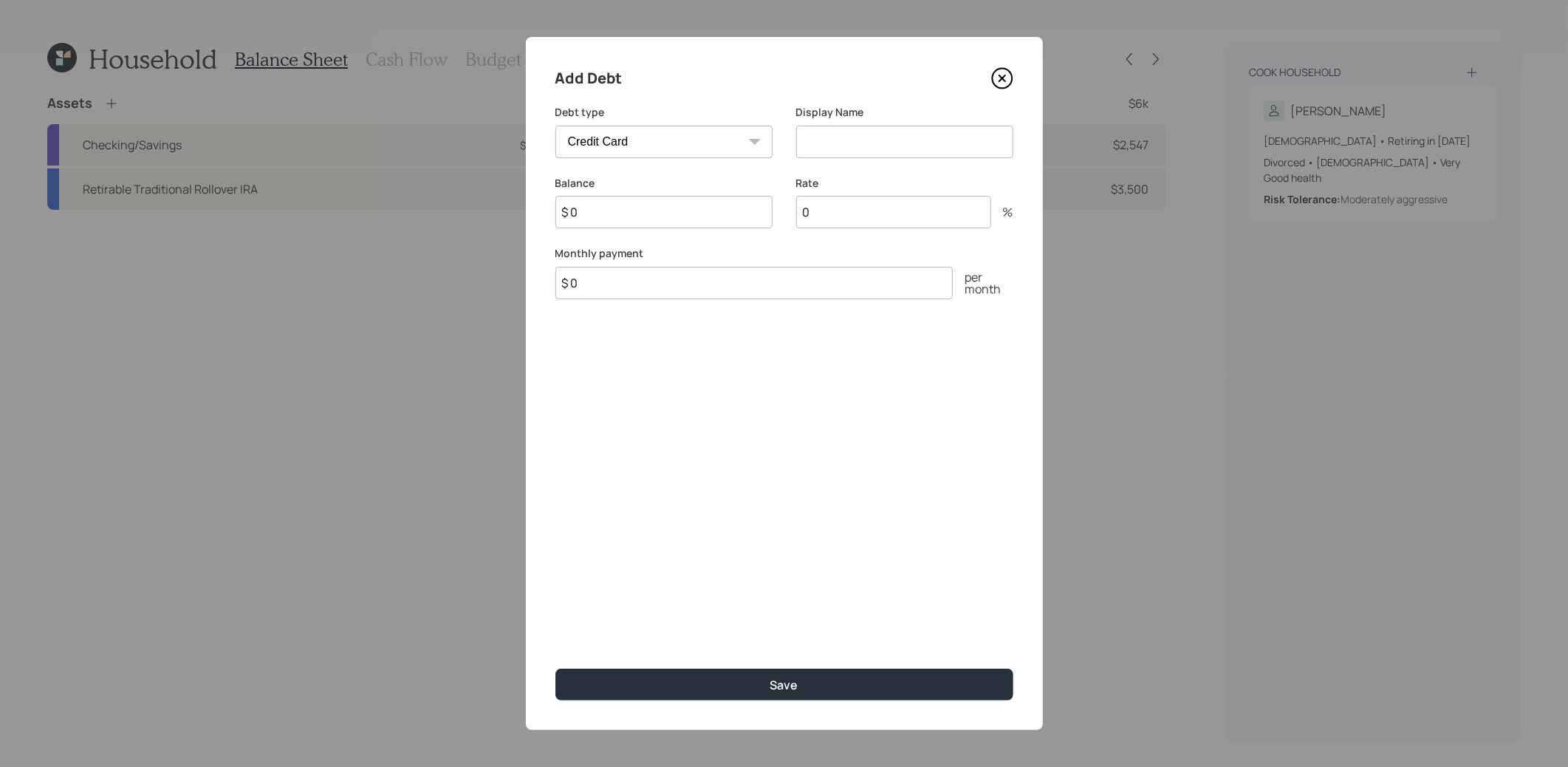
click at [841, 147] on input at bounding box center [904, 142] width 217 height 33
type input "Credence Source Mana"
click at [632, 216] on input "$ 0" at bounding box center [663, 212] width 217 height 33
type input "$ 219"
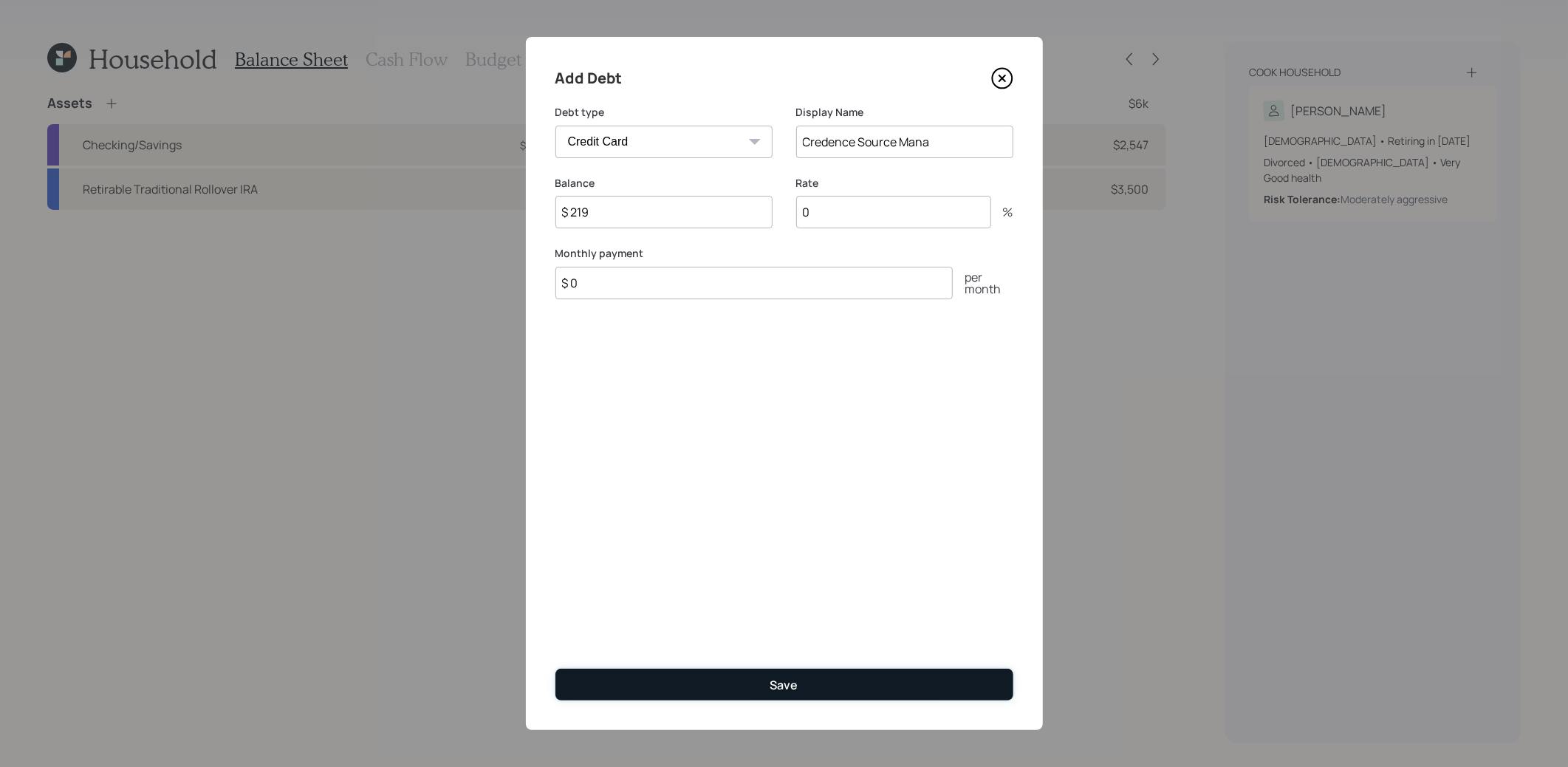
click at [699, 680] on button "Save" at bounding box center [784, 684] width 458 height 32
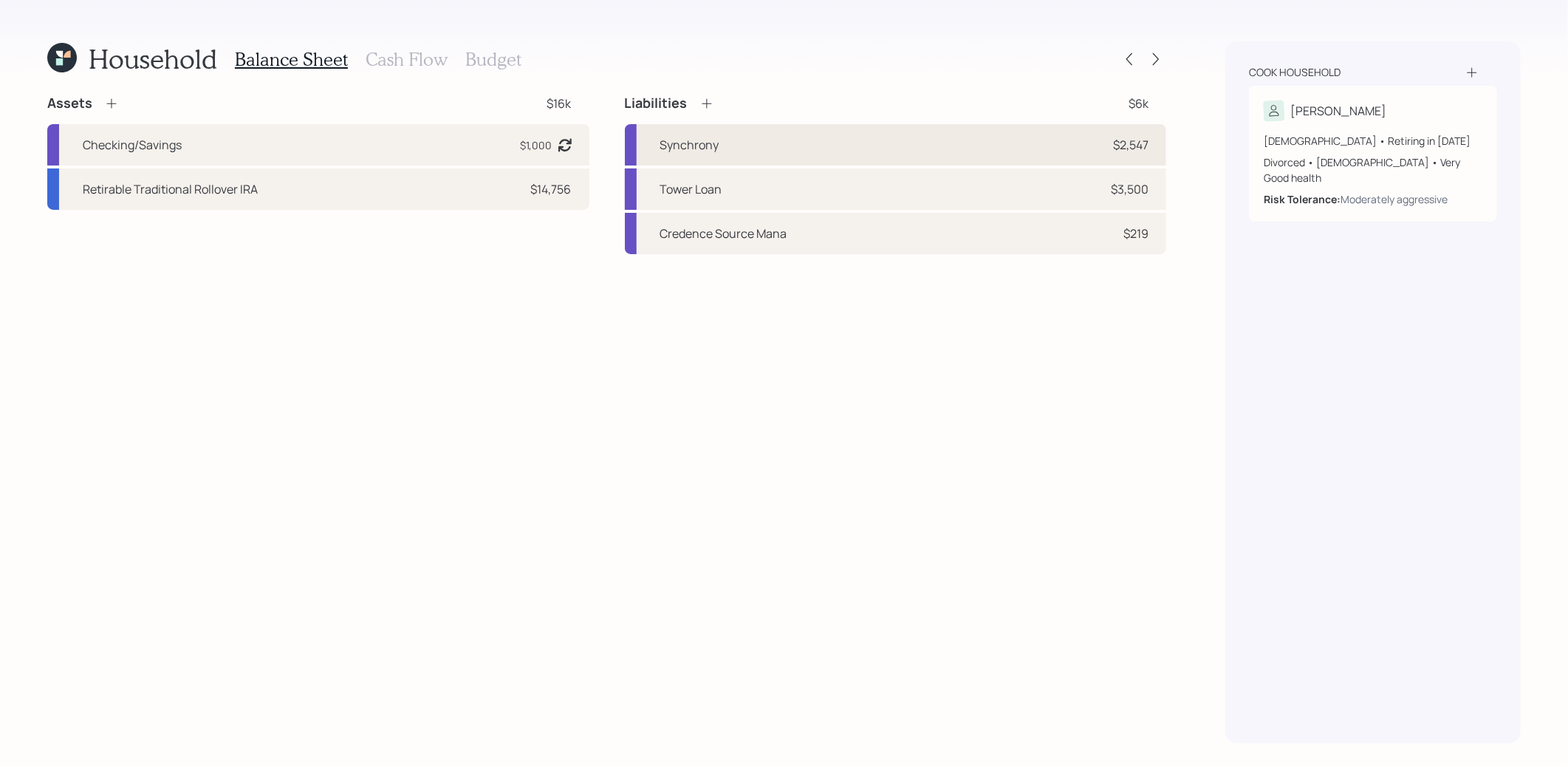
click at [733, 142] on div "Synchrony $2,547" at bounding box center [895, 145] width 542 height 41
select select "credit_card"
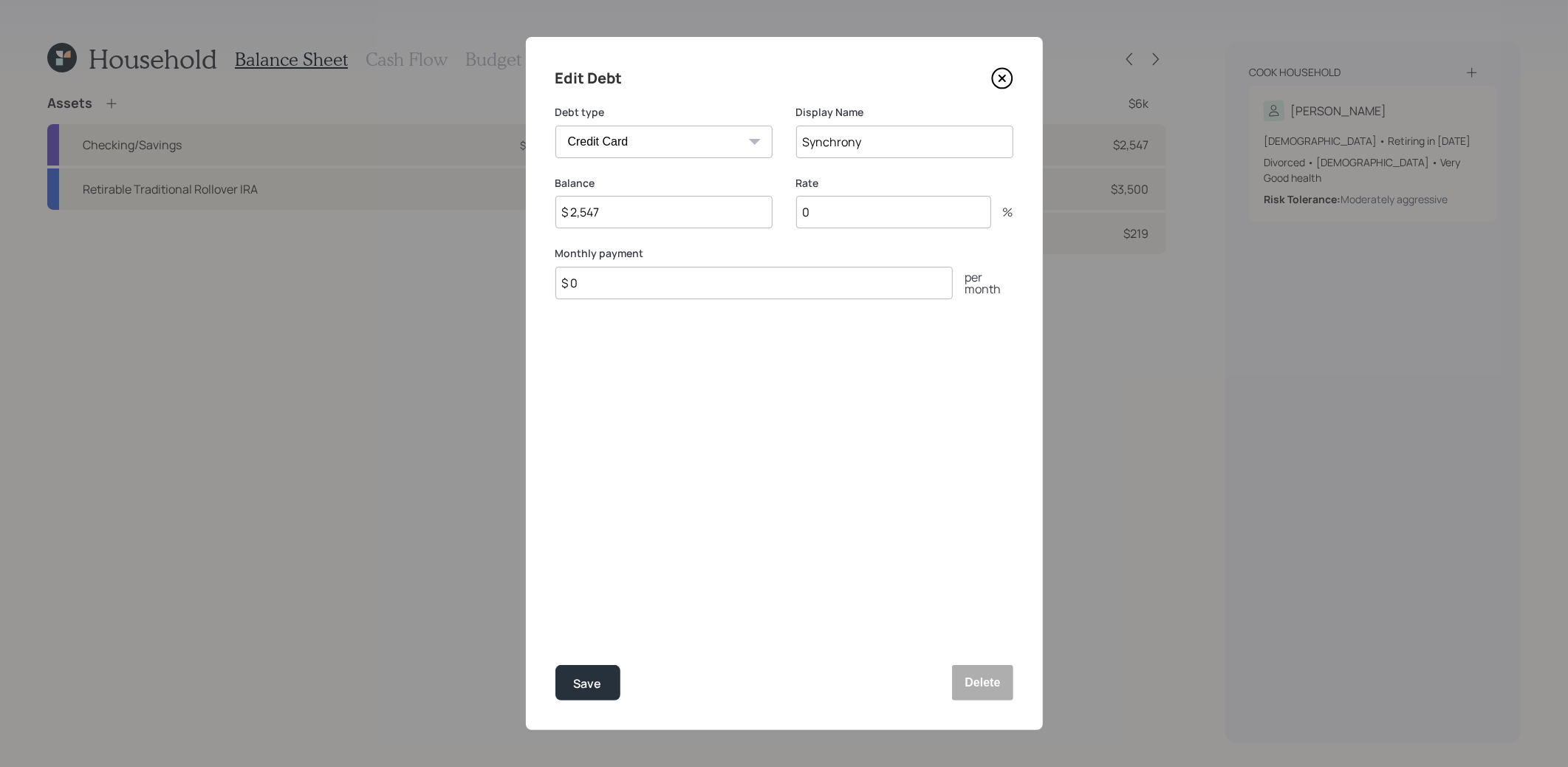
click at [849, 219] on input "0" at bounding box center [894, 212] width 195 height 33
type input "26"
click at [916, 141] on input "Synchrony" at bounding box center [904, 142] width 217 height 33
type input "Synchrony (26%)"
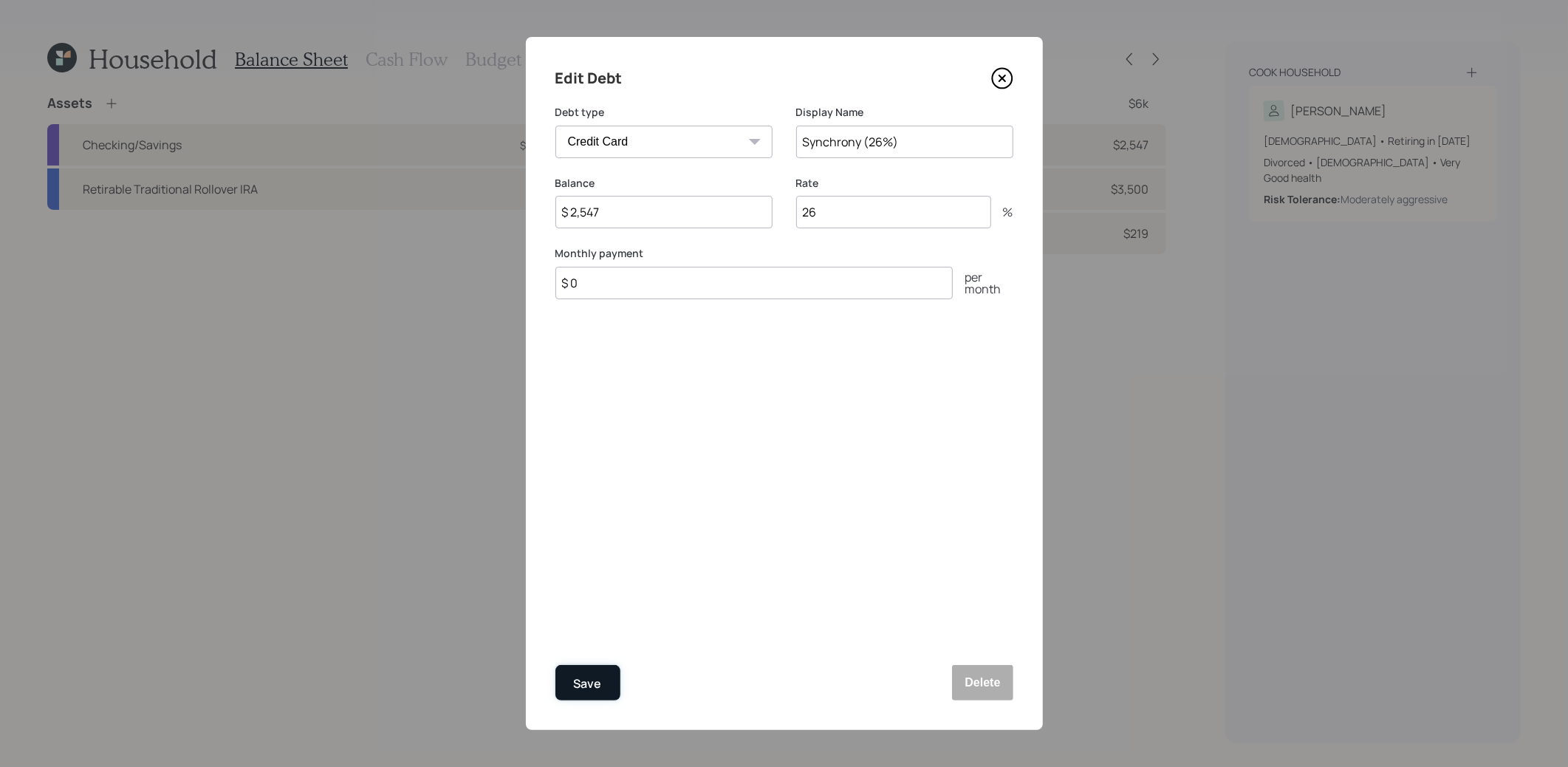
click at [588, 682] on div "Save" at bounding box center [588, 683] width 28 height 20
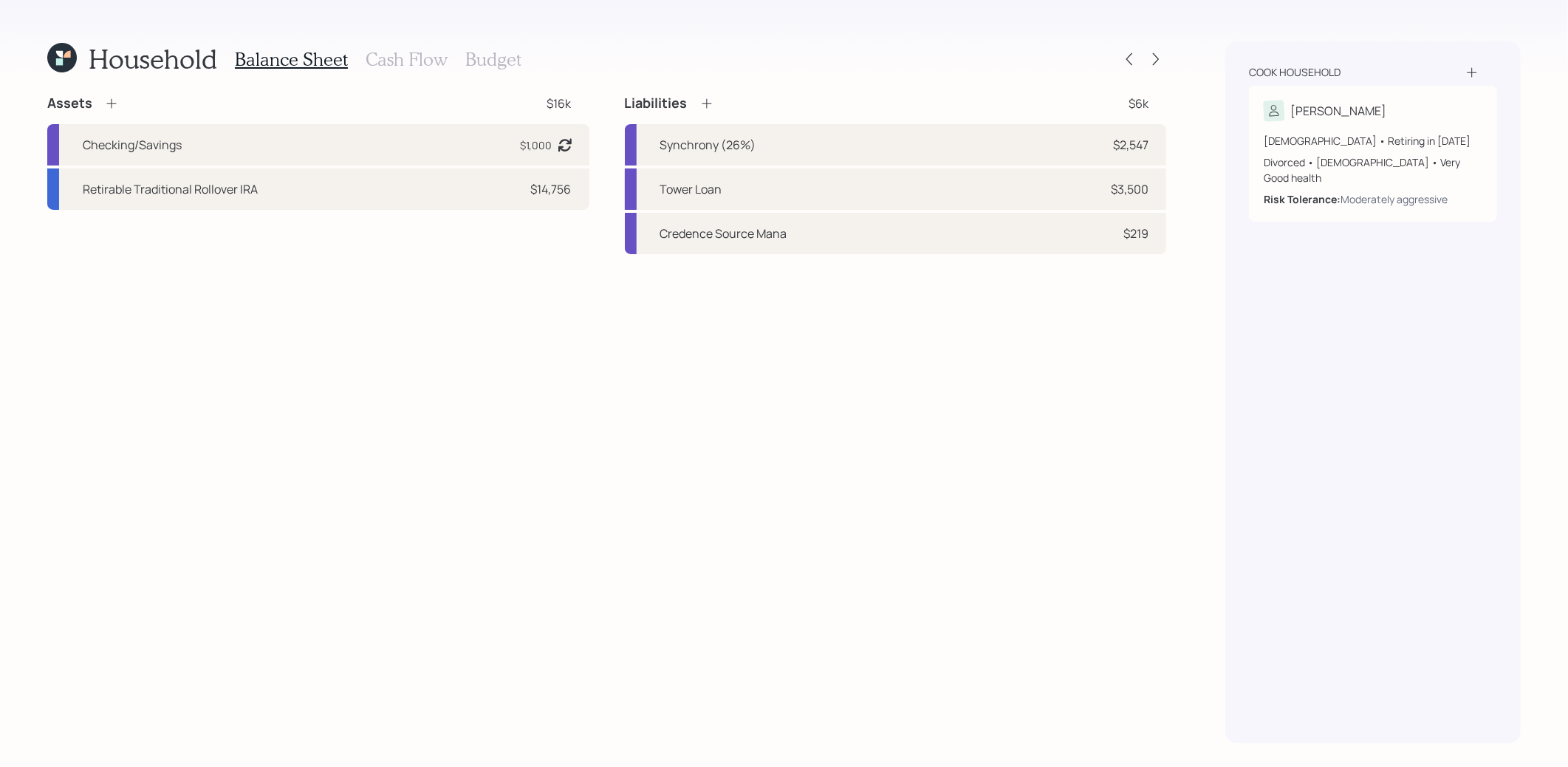
click at [418, 59] on h3 "Cash Flow" at bounding box center [407, 59] width 82 height 21
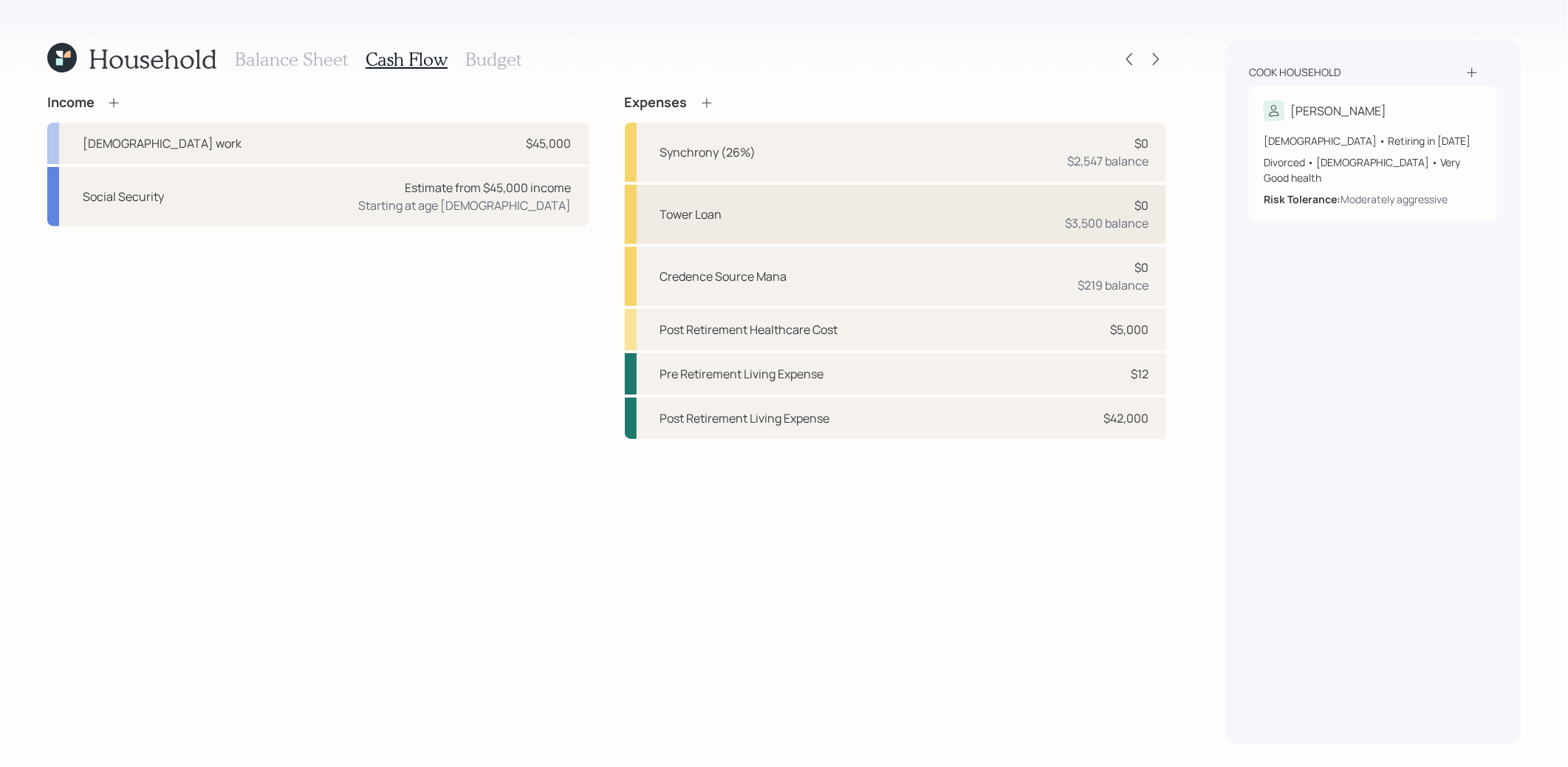
click at [721, 212] on div "Tower Loan" at bounding box center [691, 214] width 62 height 18
select select "credit_card"
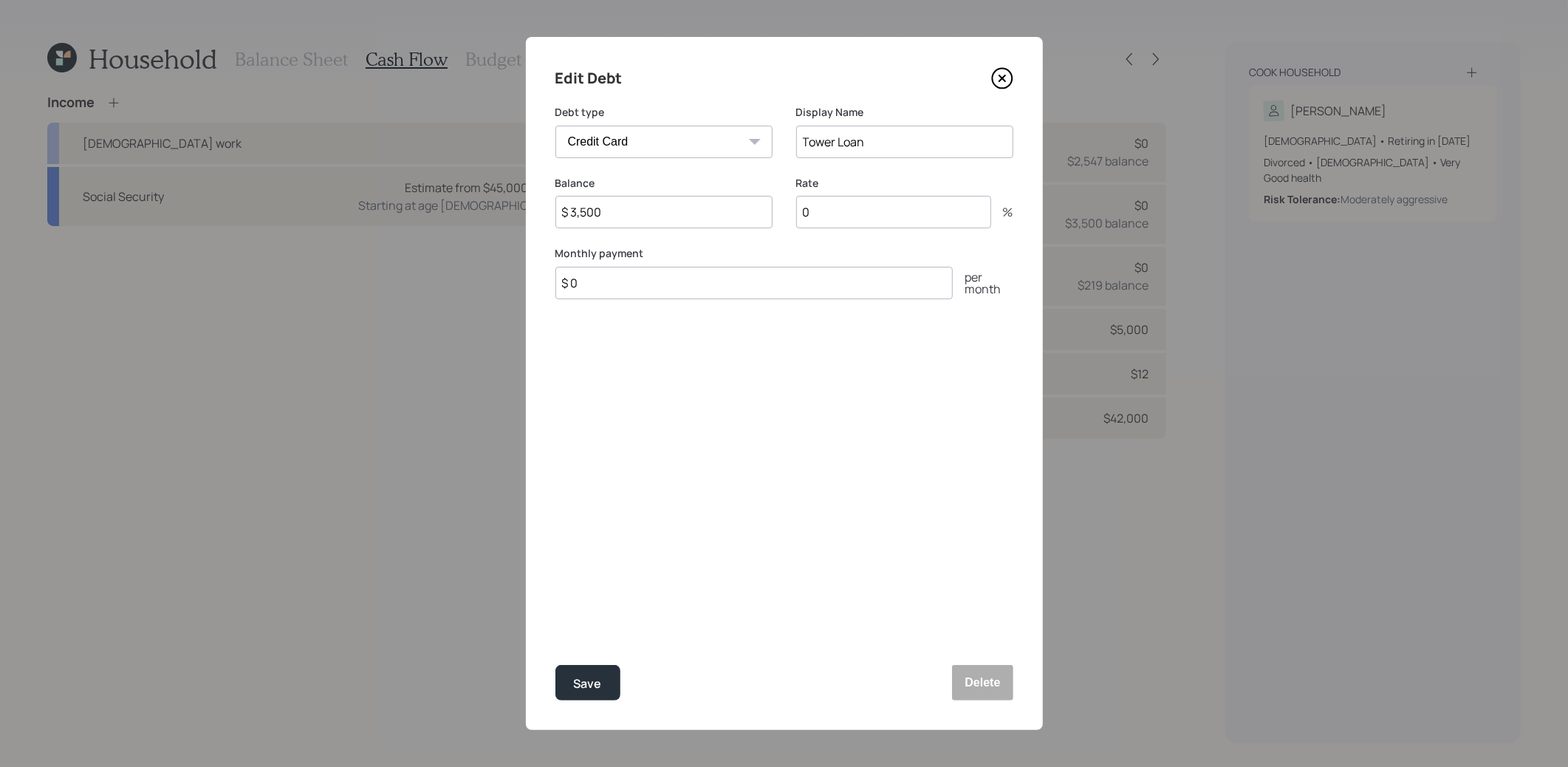
click at [633, 282] on input "$ 0" at bounding box center [754, 283] width 398 height 33
type input "$ 221"
click at [597, 677] on div "Save" at bounding box center [588, 683] width 28 height 20
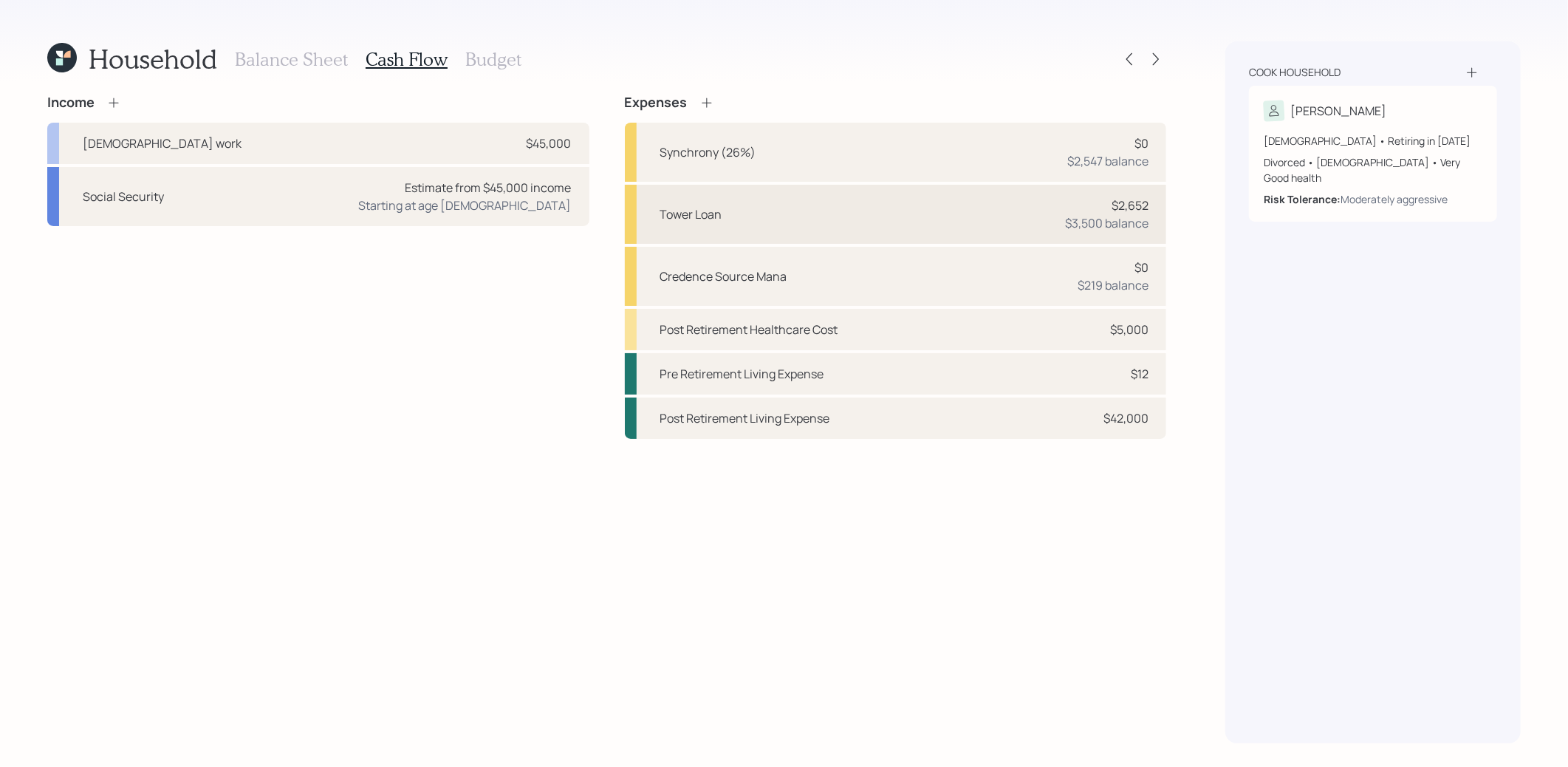
click at [761, 214] on div "Tower Loan $2,652 $3,500 balance" at bounding box center [895, 214] width 542 height 59
select select "credit_card"
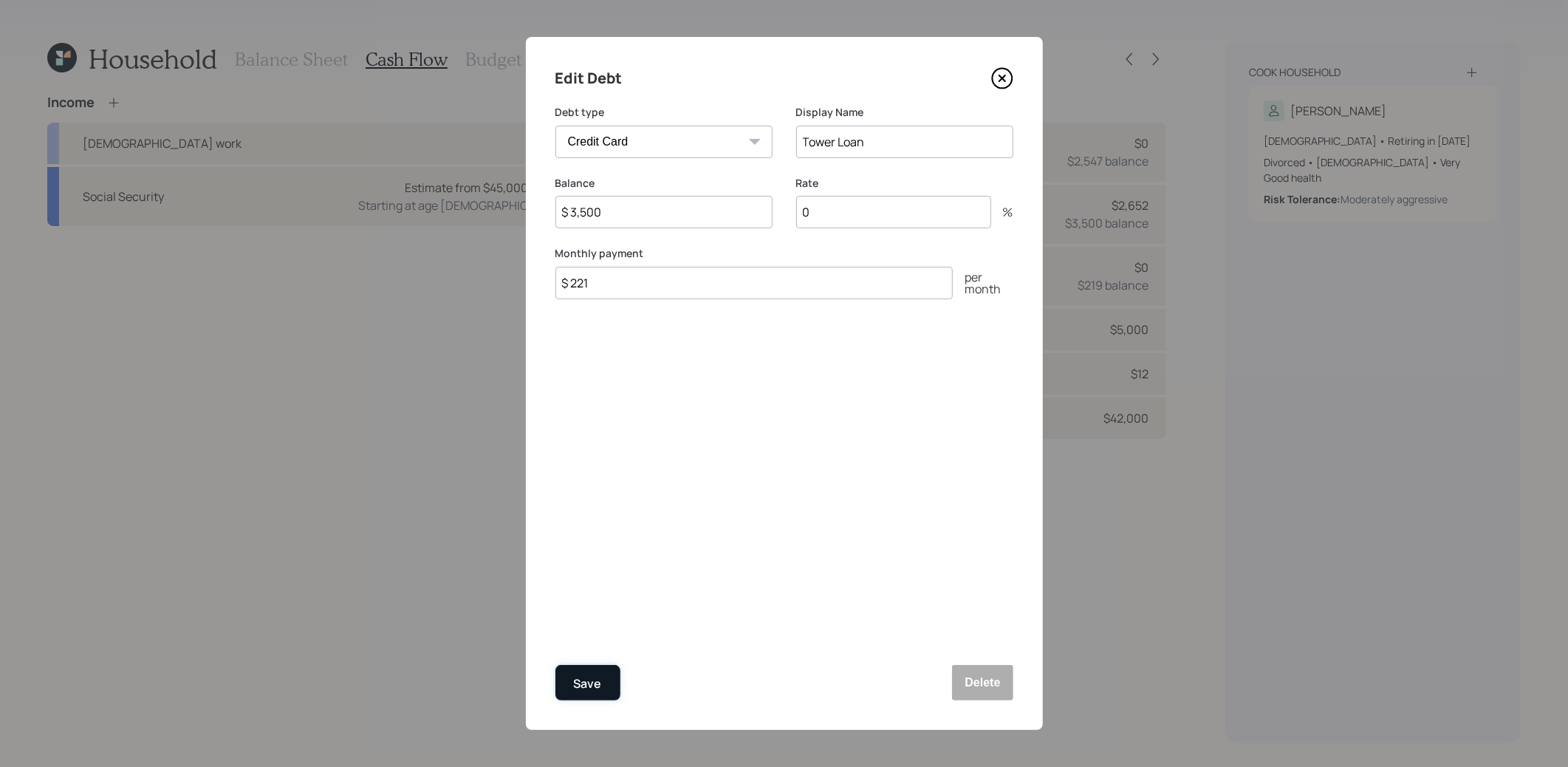
click at [583, 680] on div "Save" at bounding box center [588, 683] width 28 height 20
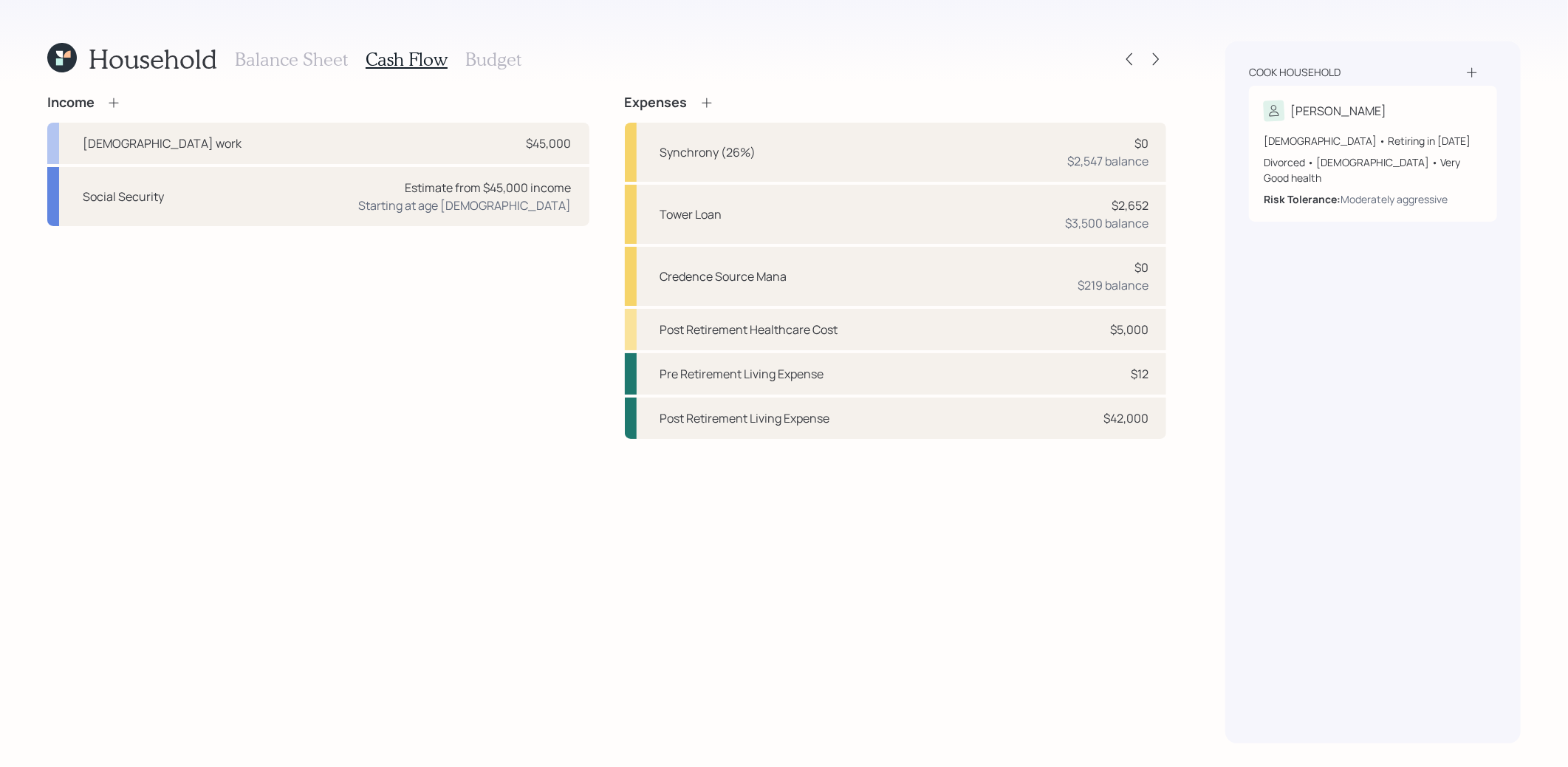
click at [55, 63] on icon at bounding box center [62, 57] width 29 height 29
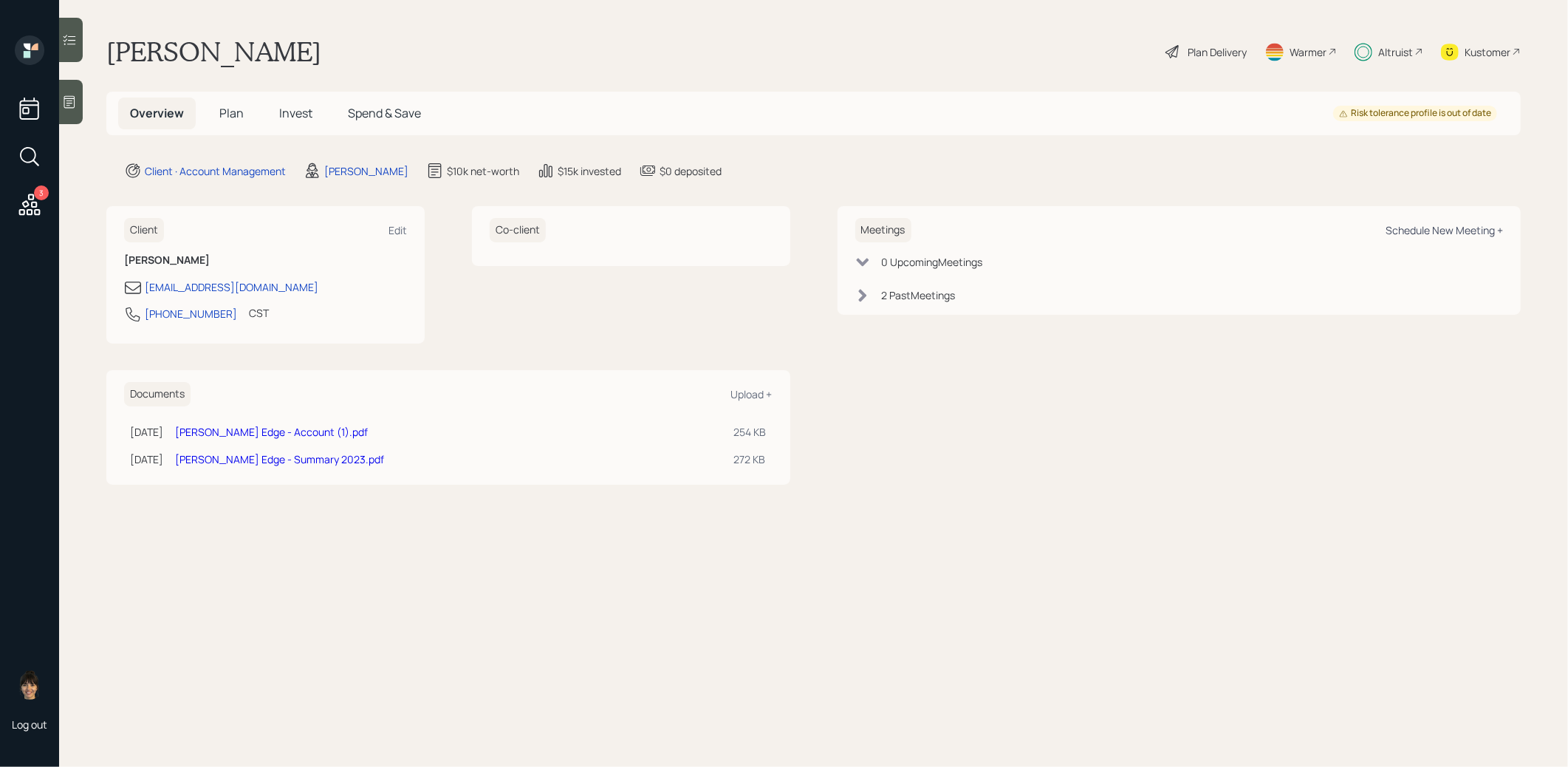
click at [1412, 230] on div "Schedule New Meeting +" at bounding box center [1444, 230] width 117 height 14
select select "8b79112e-3cfb-44f9-89e7-15267fe946c1"
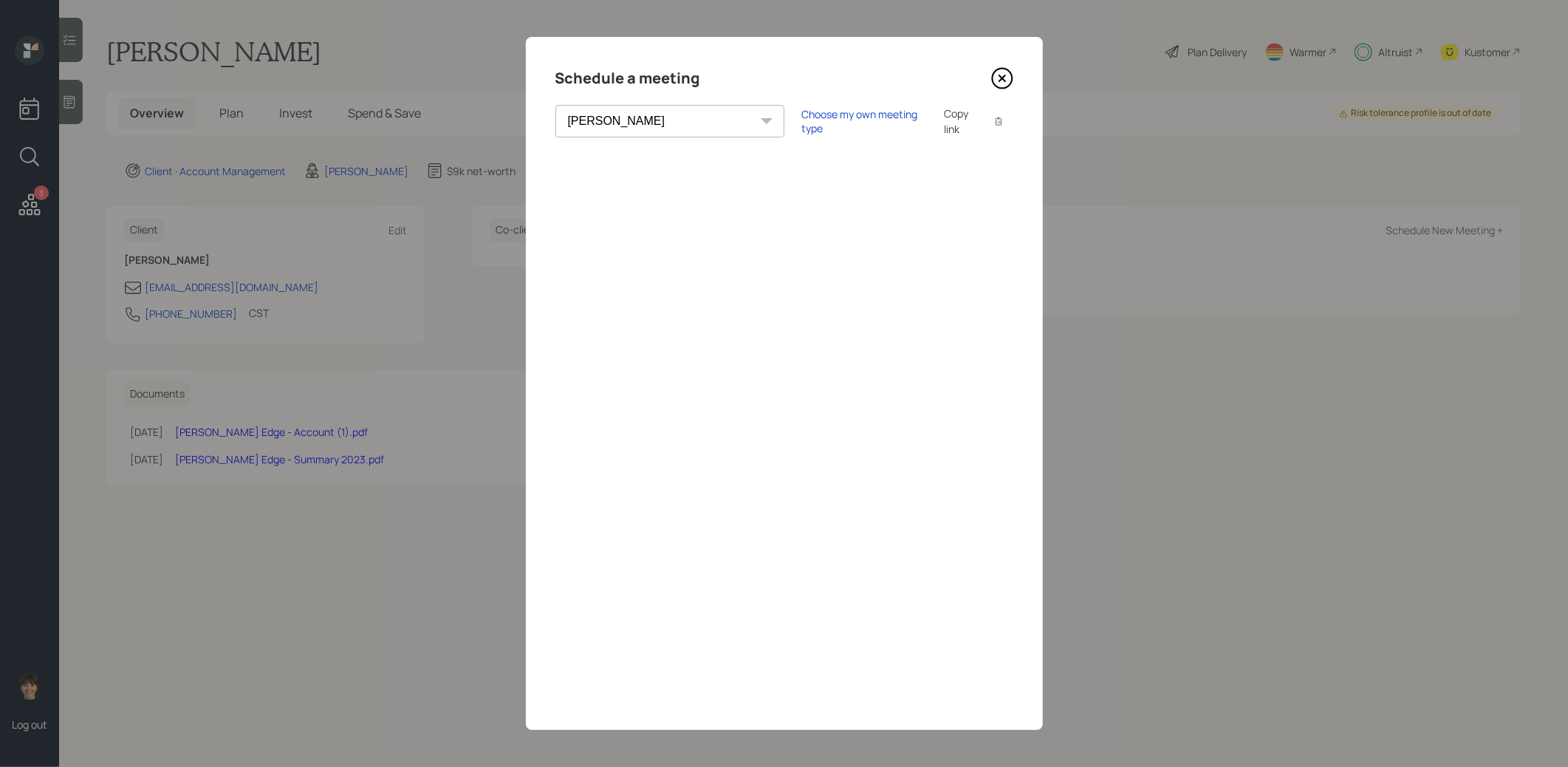
click at [1003, 76] on icon at bounding box center [1002, 78] width 6 height 6
